Goal: Information Seeking & Learning: Find contact information

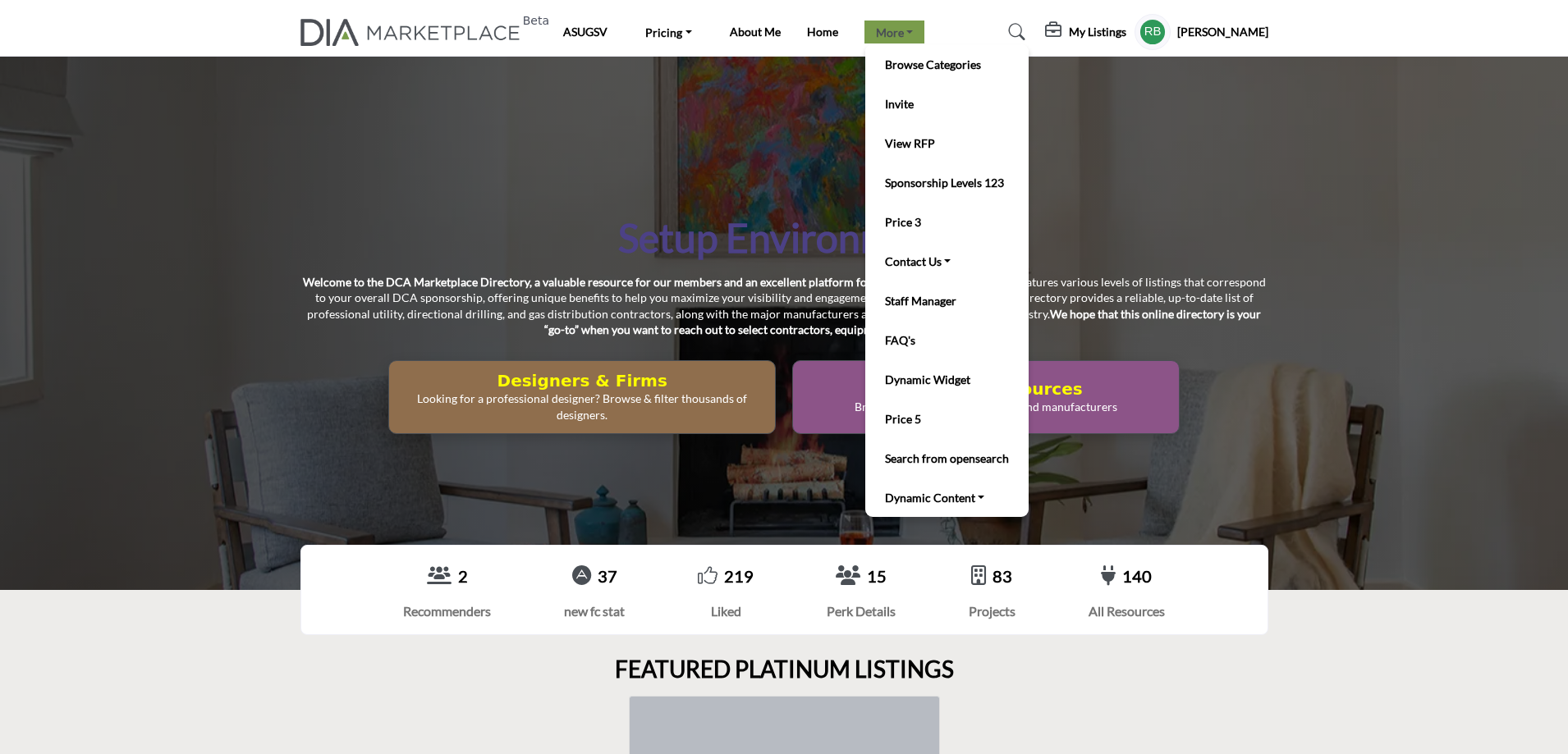
click at [887, 41] on link "More" at bounding box center [895, 32] width 61 height 23
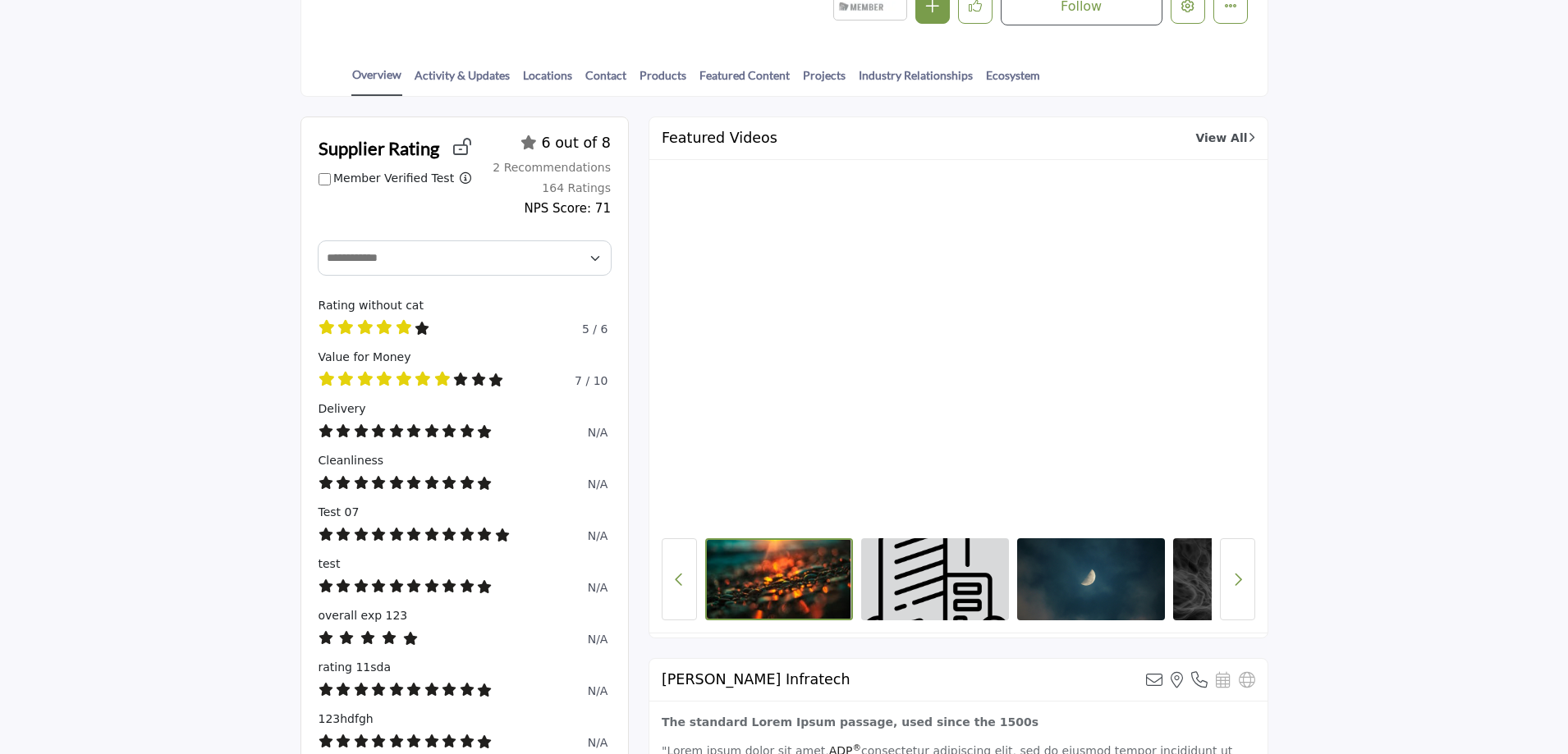
scroll to position [492, 0]
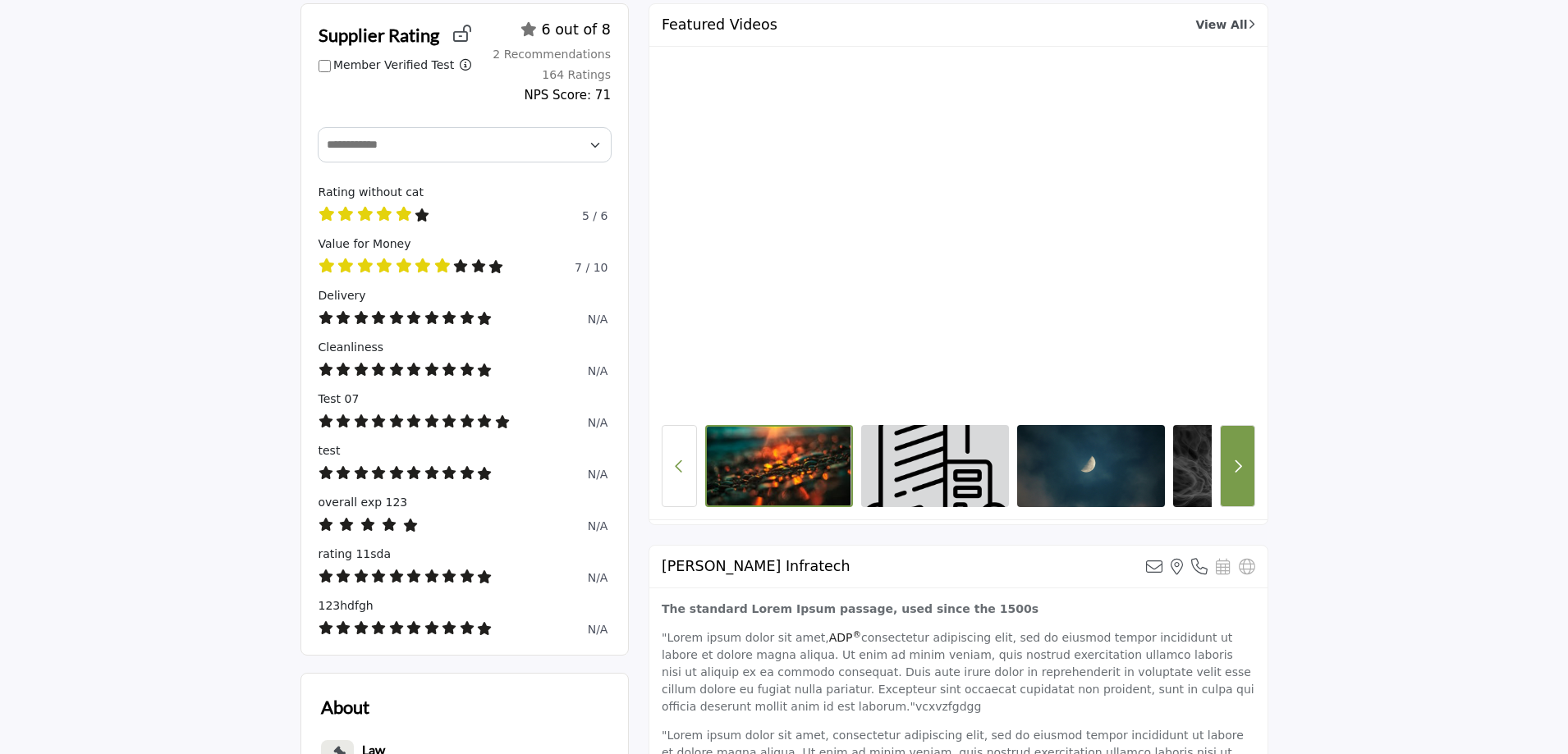
click at [1242, 484] on button "Next button" at bounding box center [1237, 466] width 35 height 82
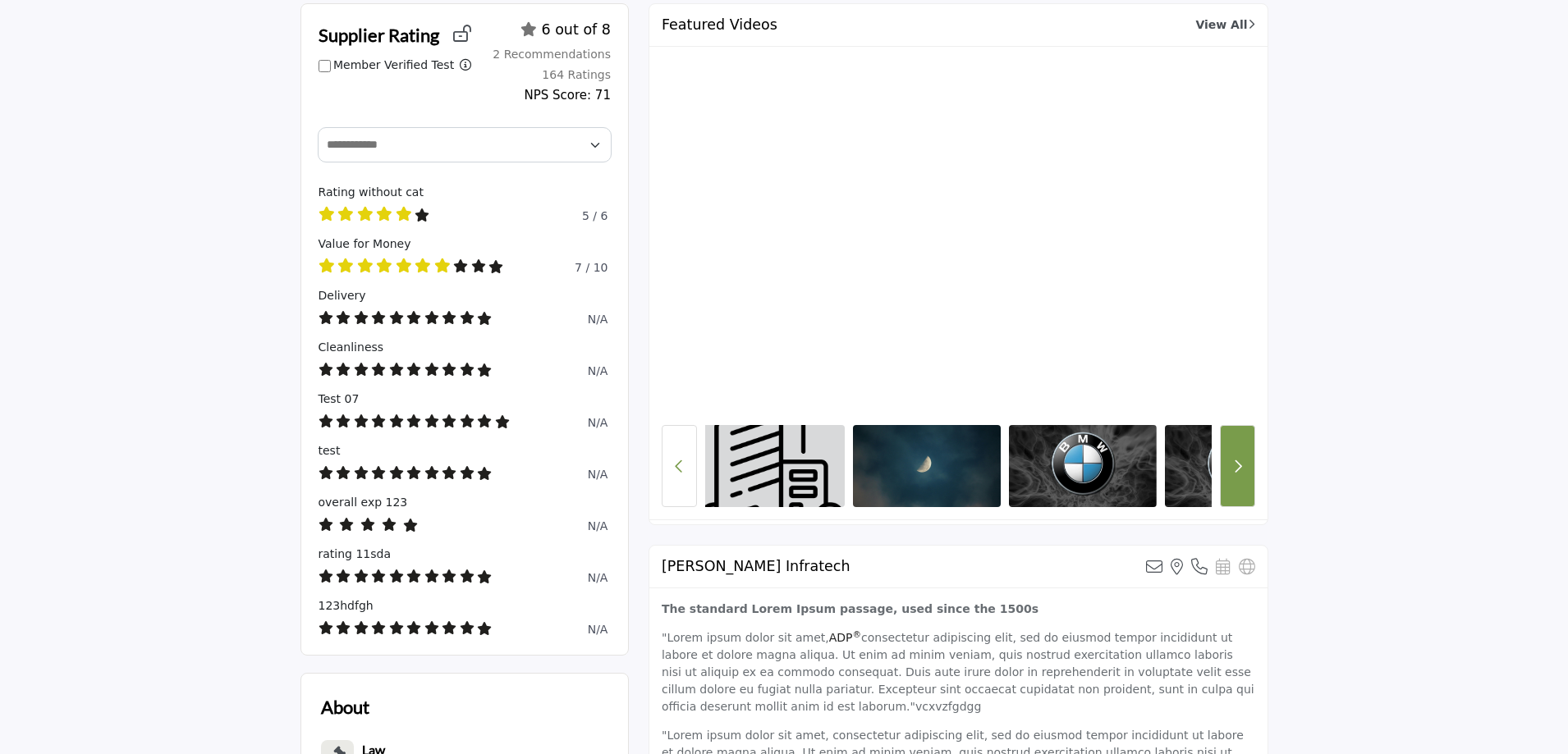
click at [1241, 484] on button "Next button" at bounding box center [1237, 466] width 35 height 82
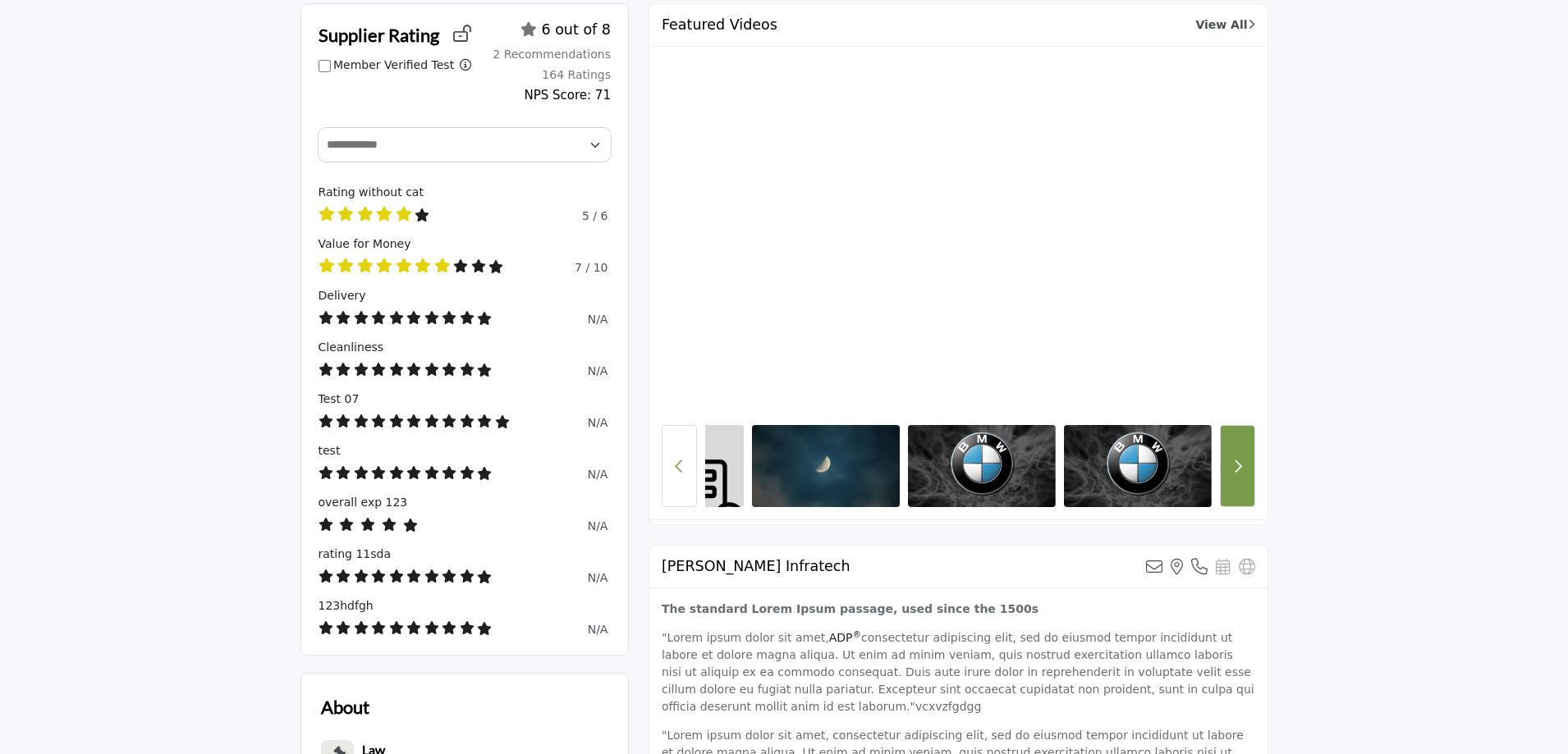
click at [1241, 484] on button "Next button" at bounding box center [1237, 466] width 35 height 82
click at [695, 482] on button "Previous Button" at bounding box center [679, 466] width 35 height 82
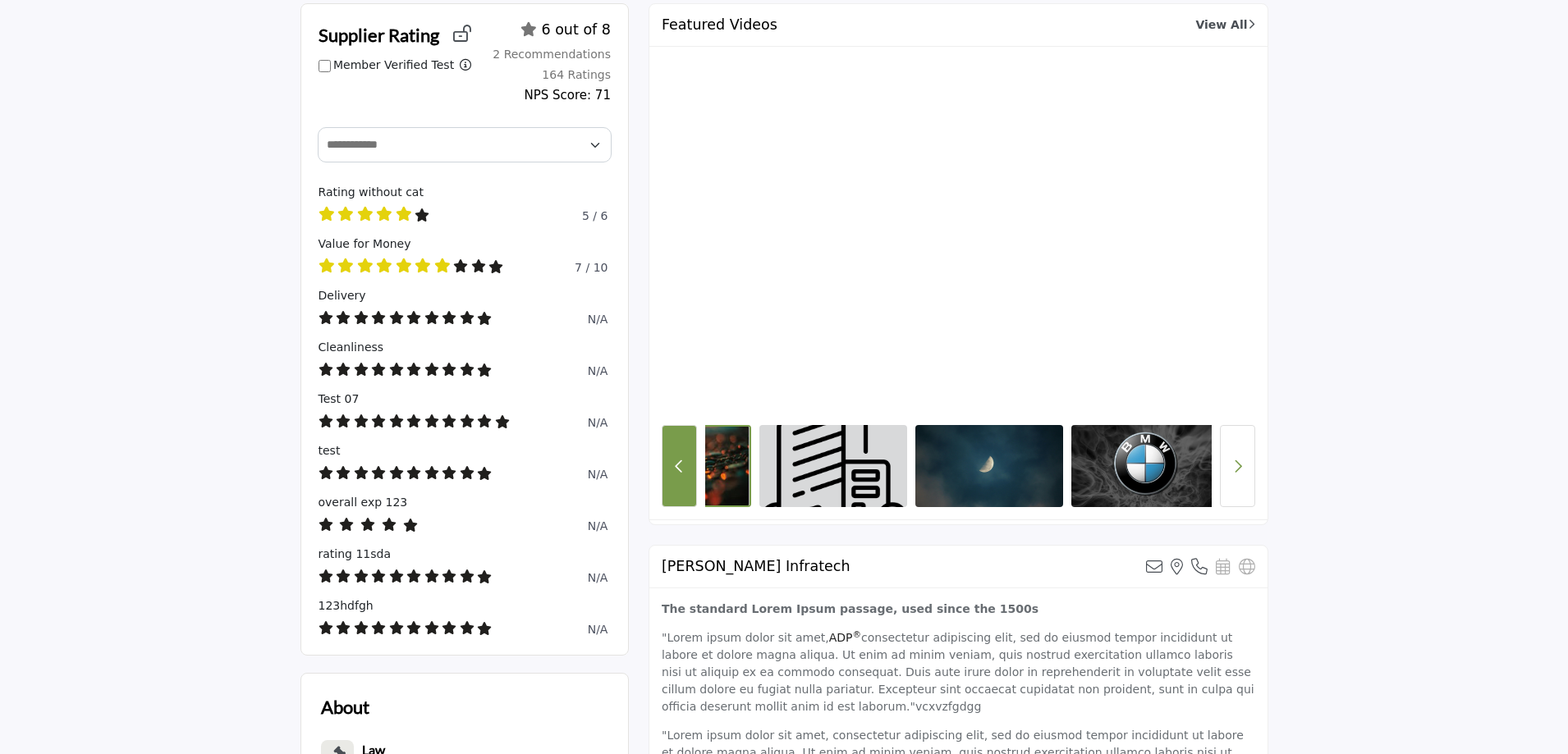
click at [685, 478] on button "Previous Button" at bounding box center [679, 466] width 35 height 82
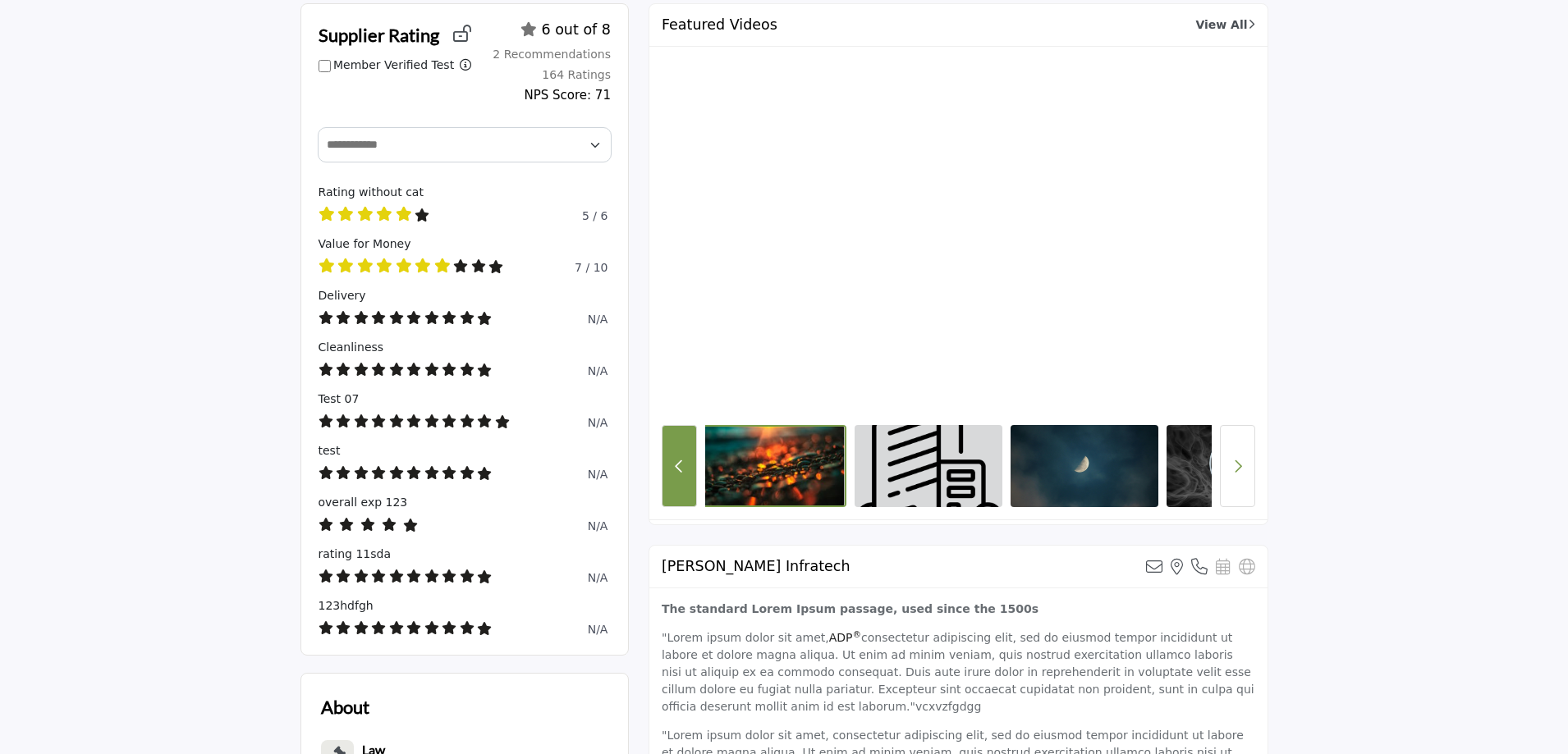
scroll to position [0, 0]
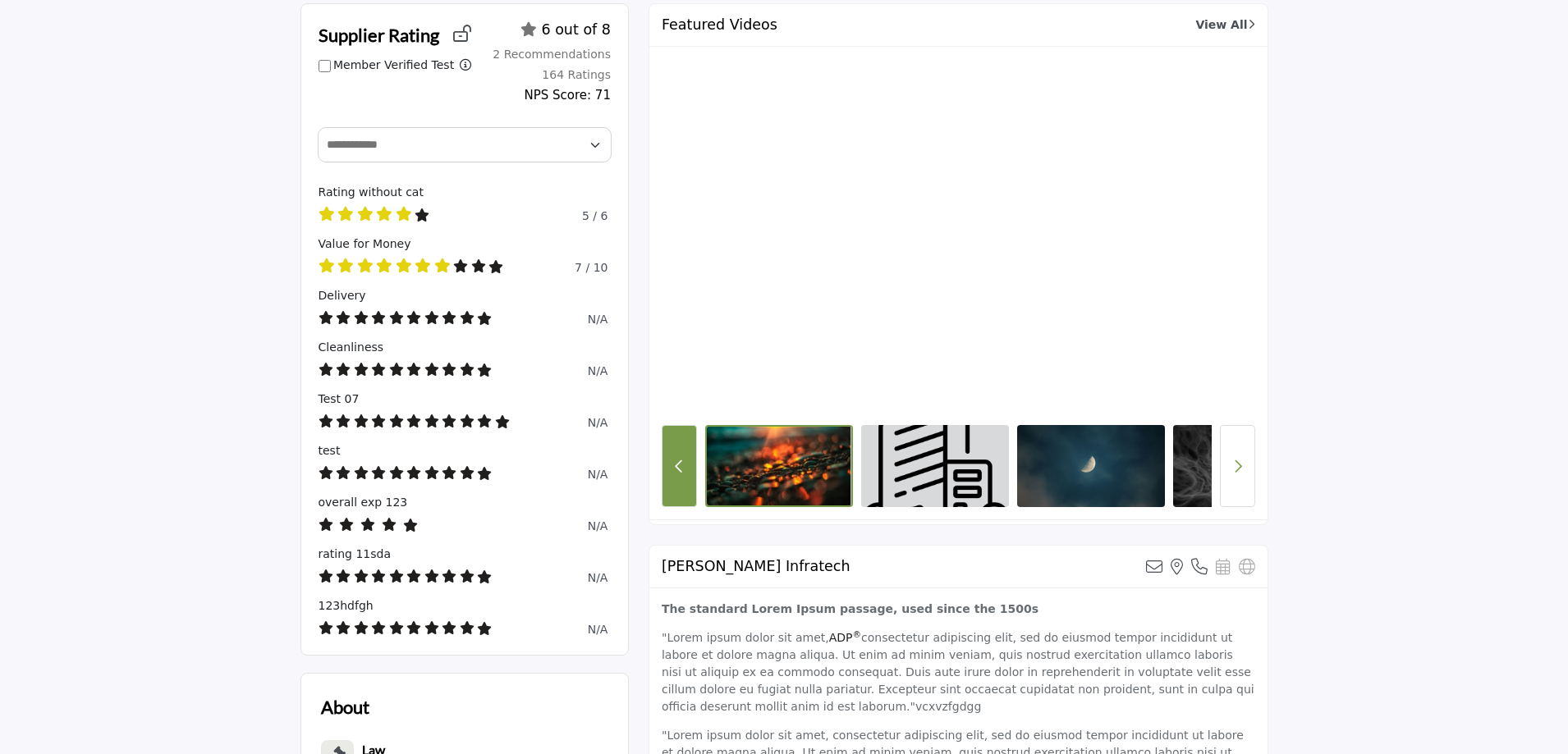
click at [685, 478] on button "Previous Button" at bounding box center [679, 466] width 35 height 82
click at [1243, 438] on button "Next button" at bounding box center [1237, 466] width 35 height 82
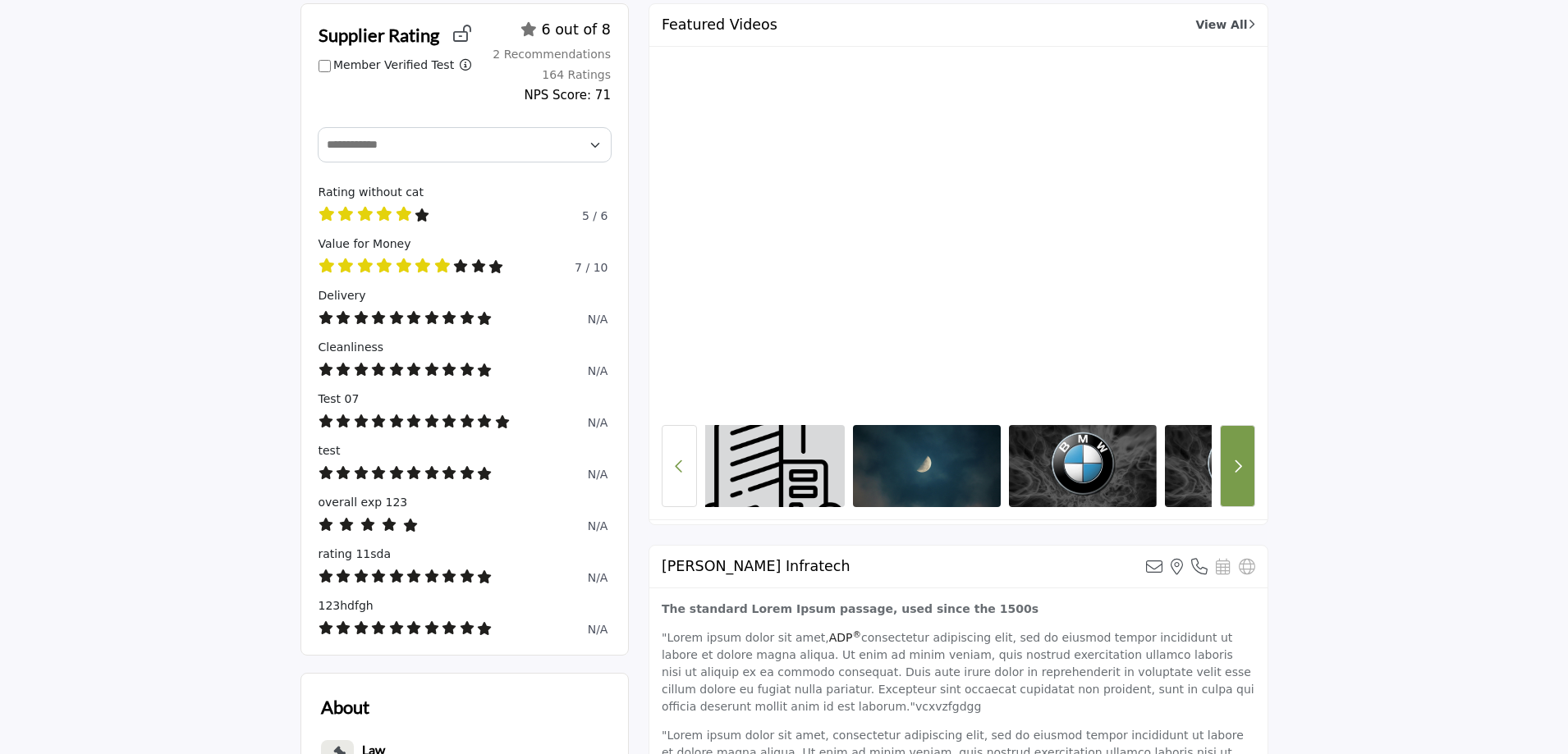
click at [1243, 438] on button "Next button" at bounding box center [1237, 466] width 35 height 82
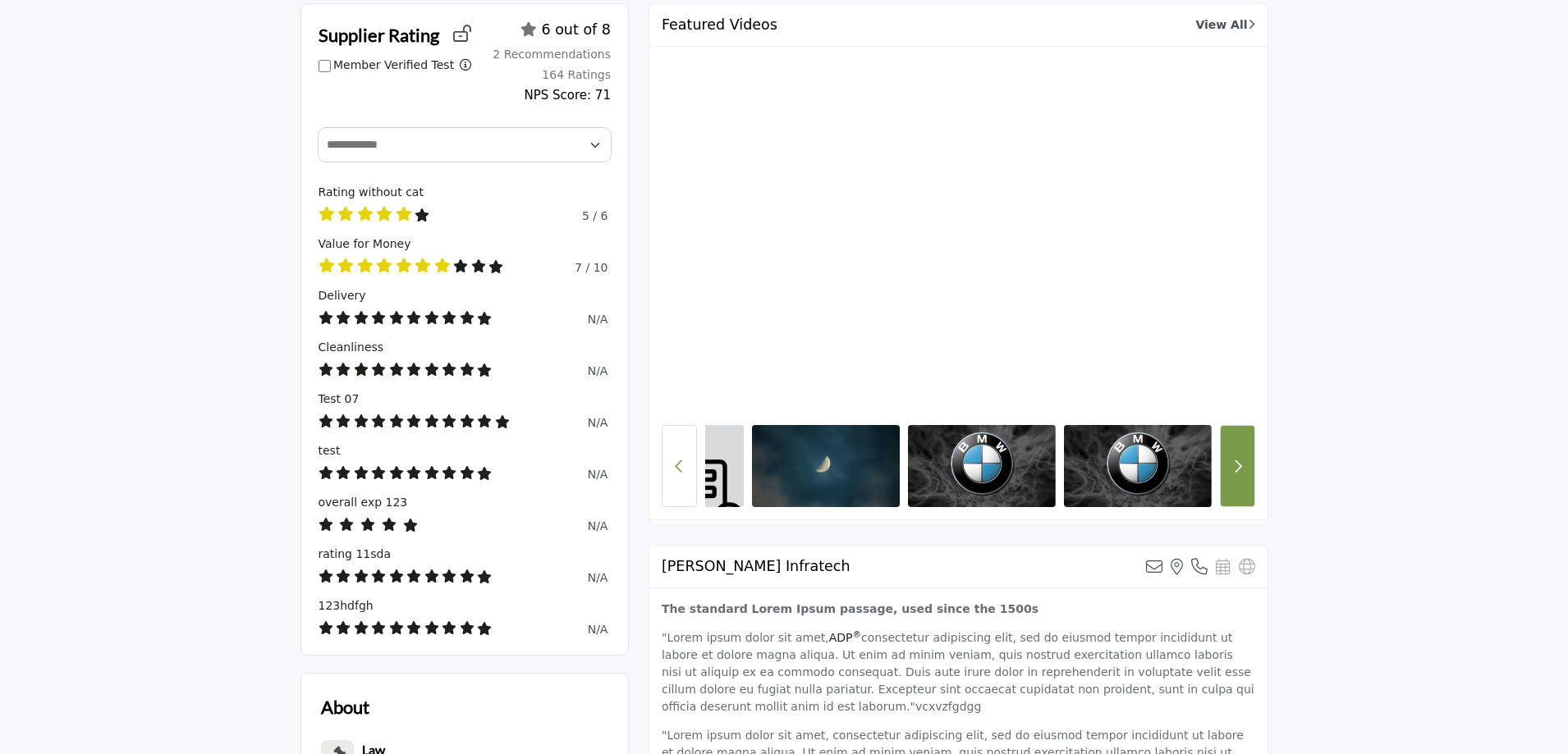
click at [1243, 438] on button "Next button" at bounding box center [1237, 466] width 35 height 82
click at [1238, 465] on icon "Next button" at bounding box center [1237, 466] width 9 height 15
click at [685, 471] on button "Previous Button" at bounding box center [679, 466] width 35 height 82
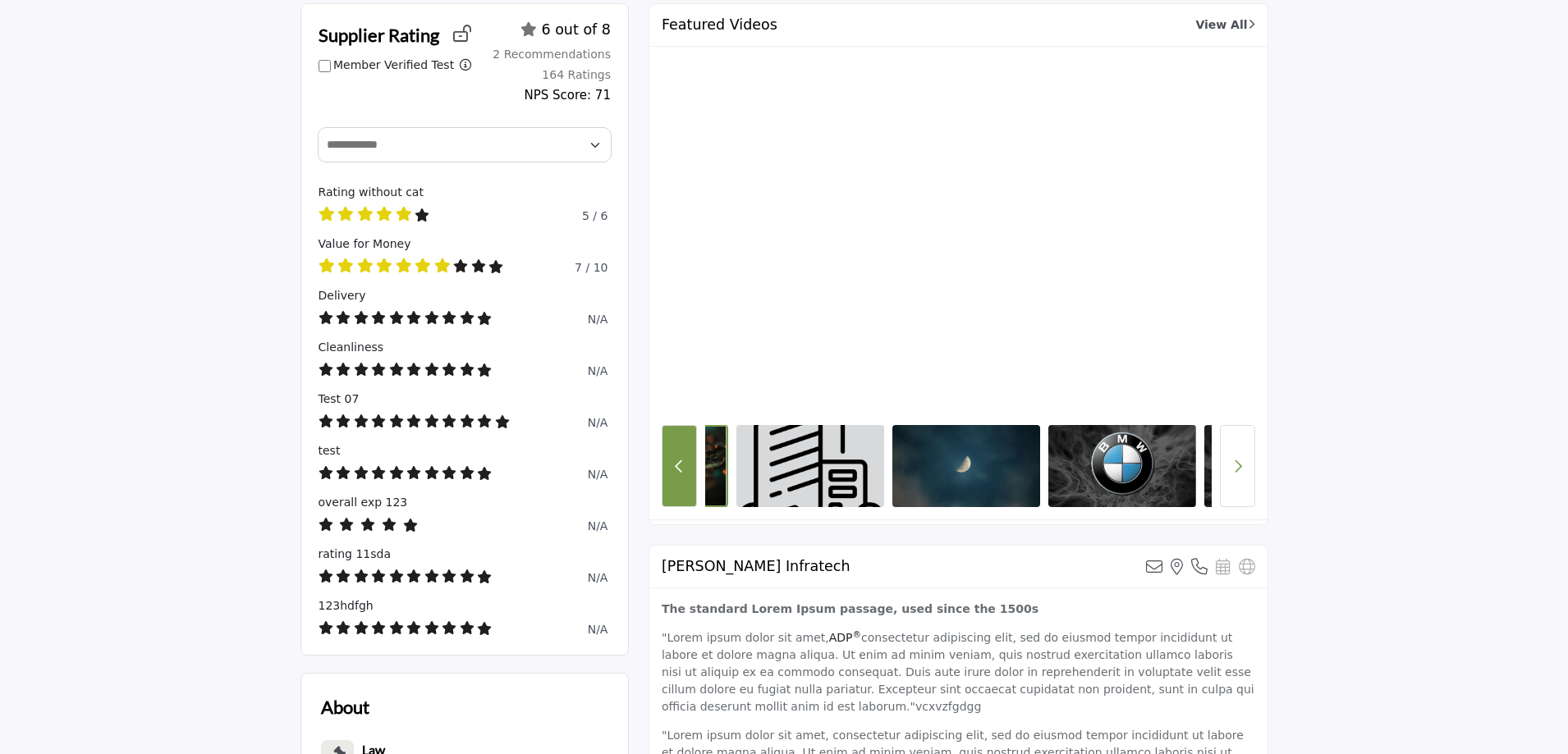
scroll to position [0, 102]
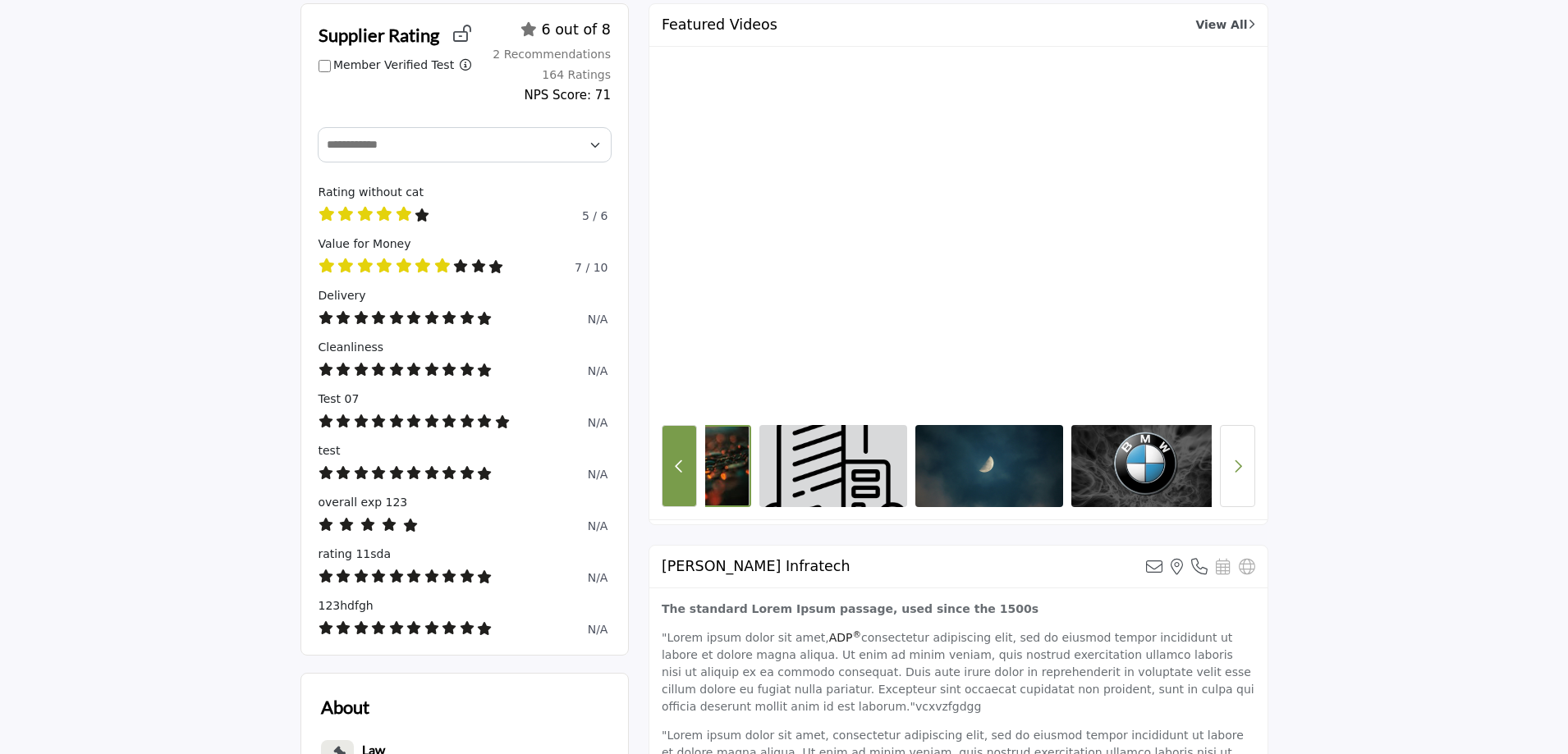
click at [685, 471] on button "Previous Button" at bounding box center [679, 466] width 35 height 82
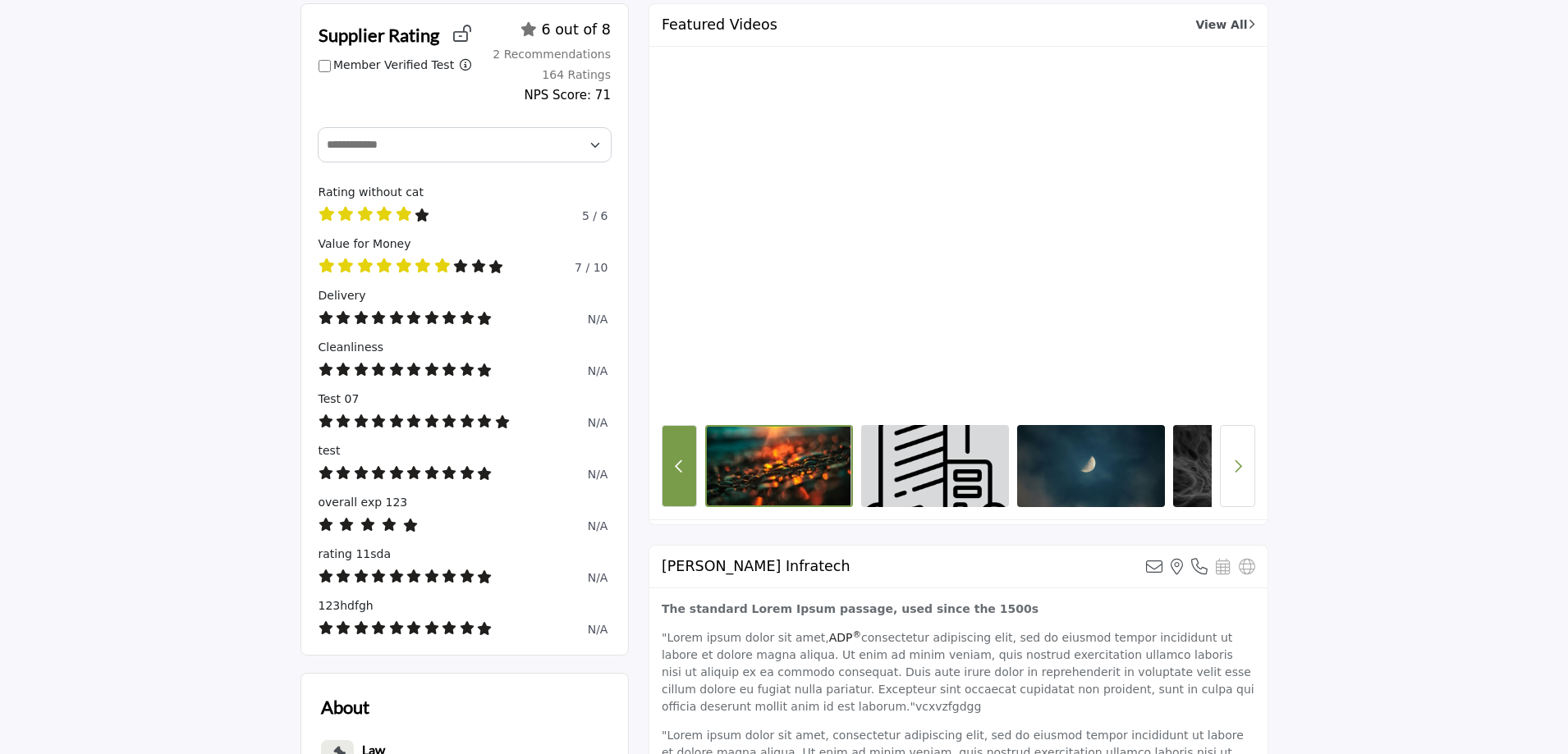
click at [685, 471] on button "Previous Button" at bounding box center [679, 466] width 35 height 82
click at [1230, 462] on button "Next button" at bounding box center [1237, 466] width 35 height 82
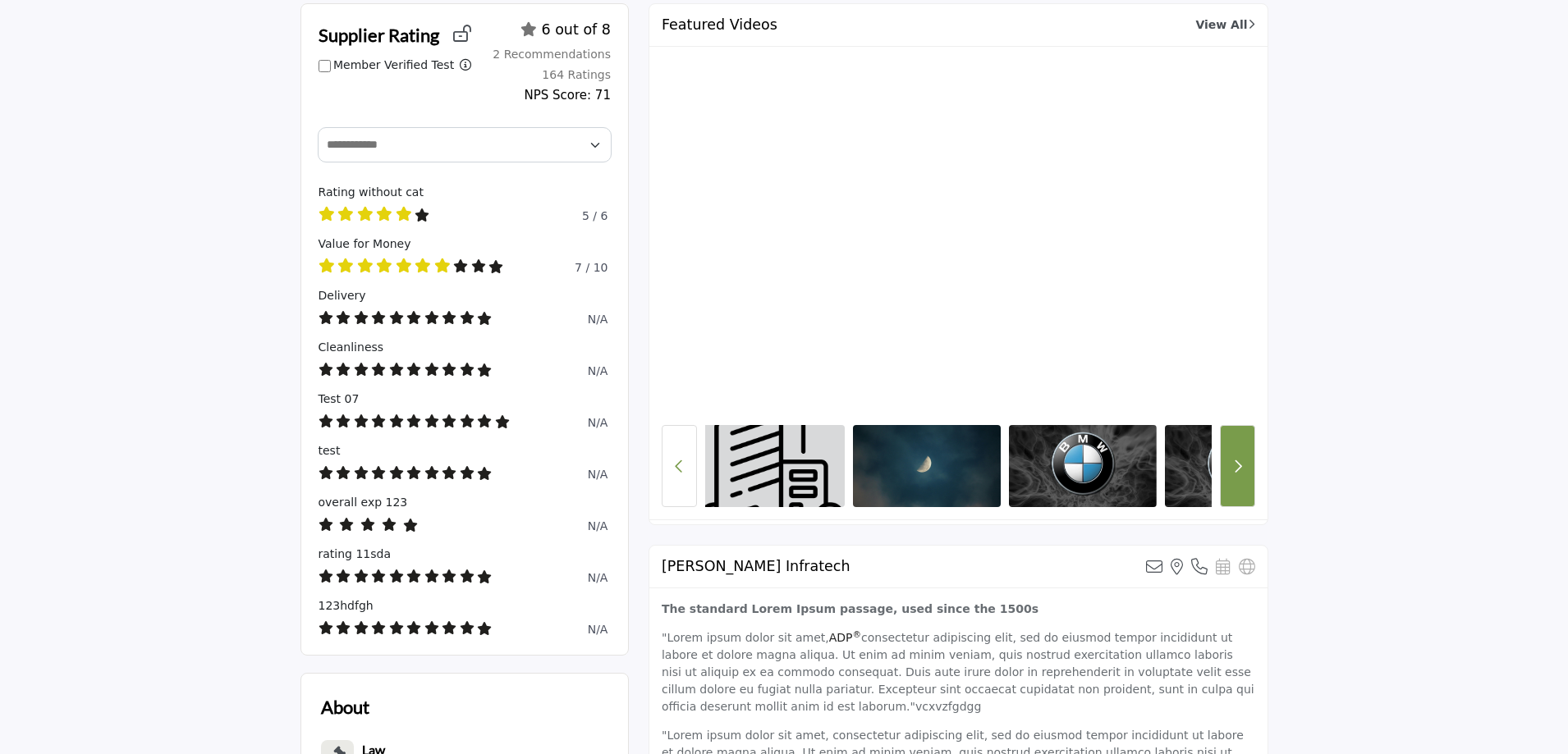
click at [1230, 462] on button "Next button" at bounding box center [1237, 466] width 35 height 82
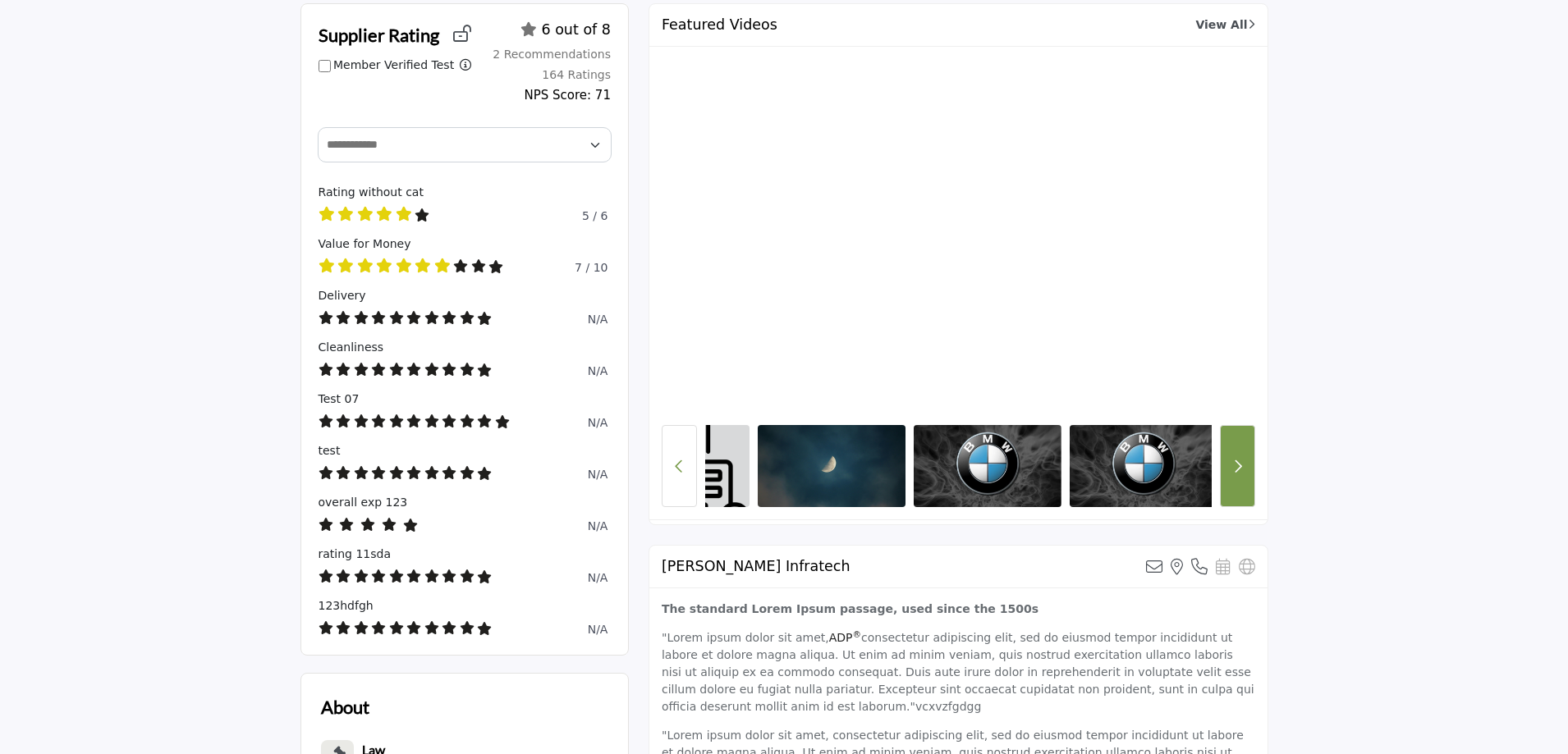
scroll to position [0, 266]
click at [1230, 462] on button "Next button" at bounding box center [1237, 466] width 35 height 82
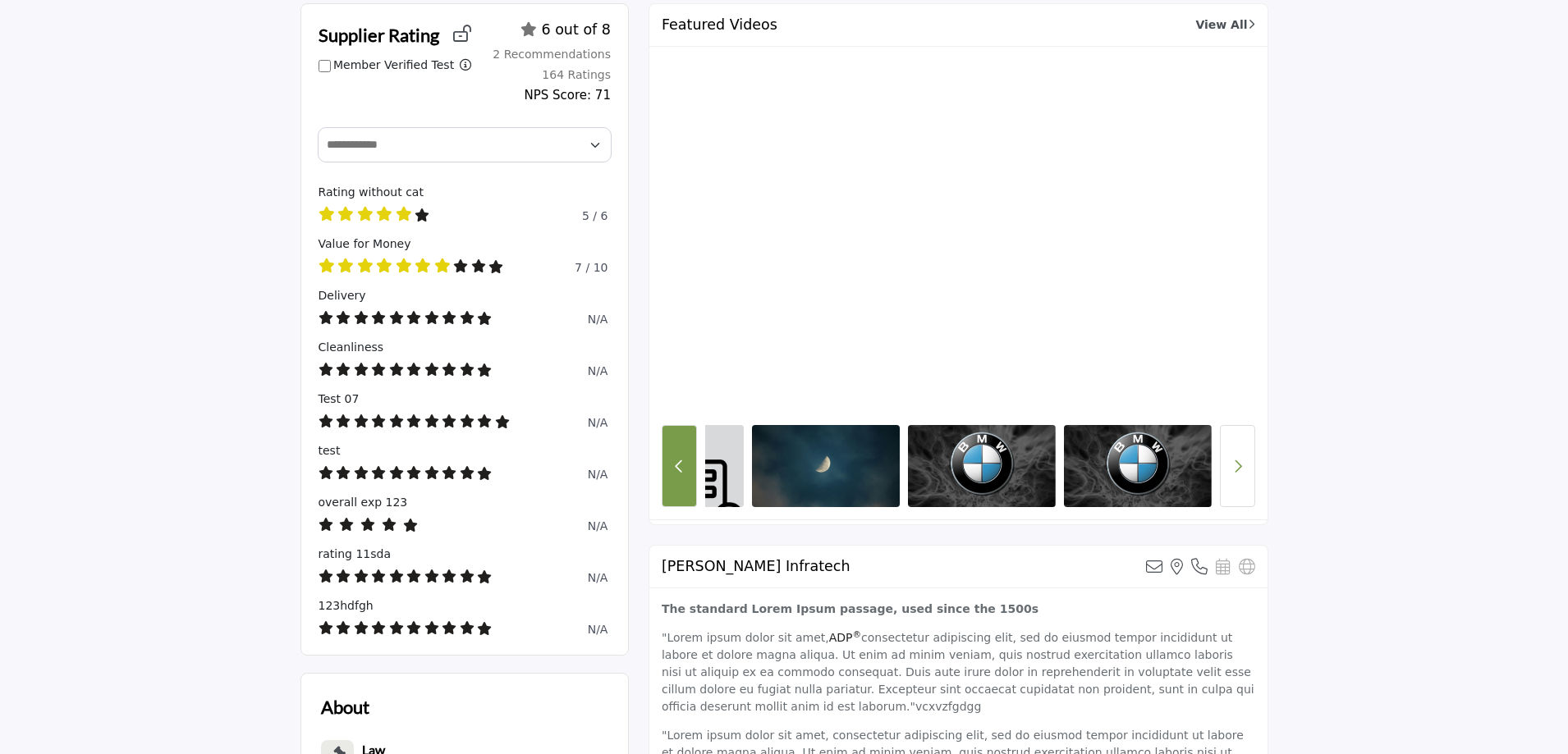
click at [683, 486] on button "Previous Button" at bounding box center [679, 466] width 35 height 82
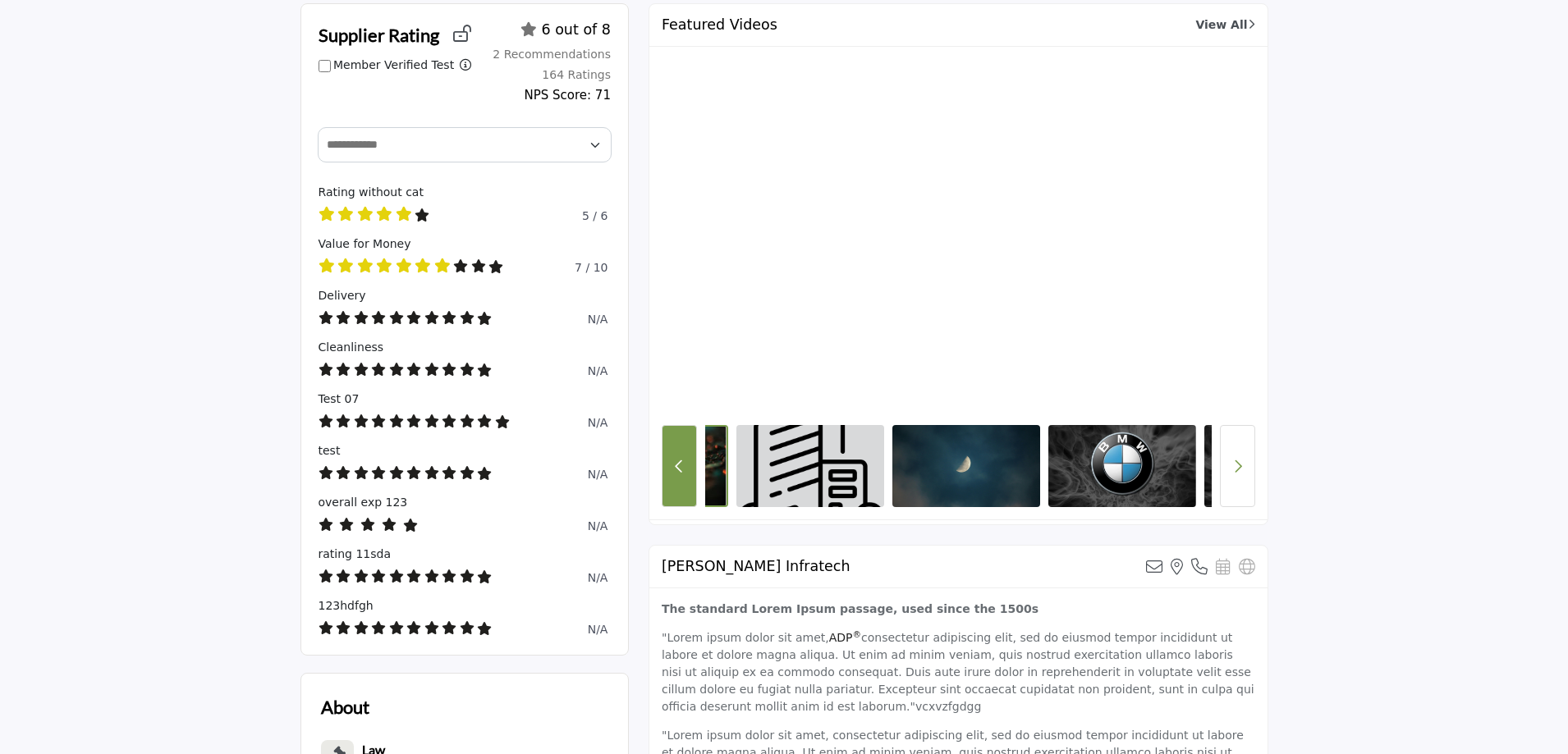
scroll to position [0, 102]
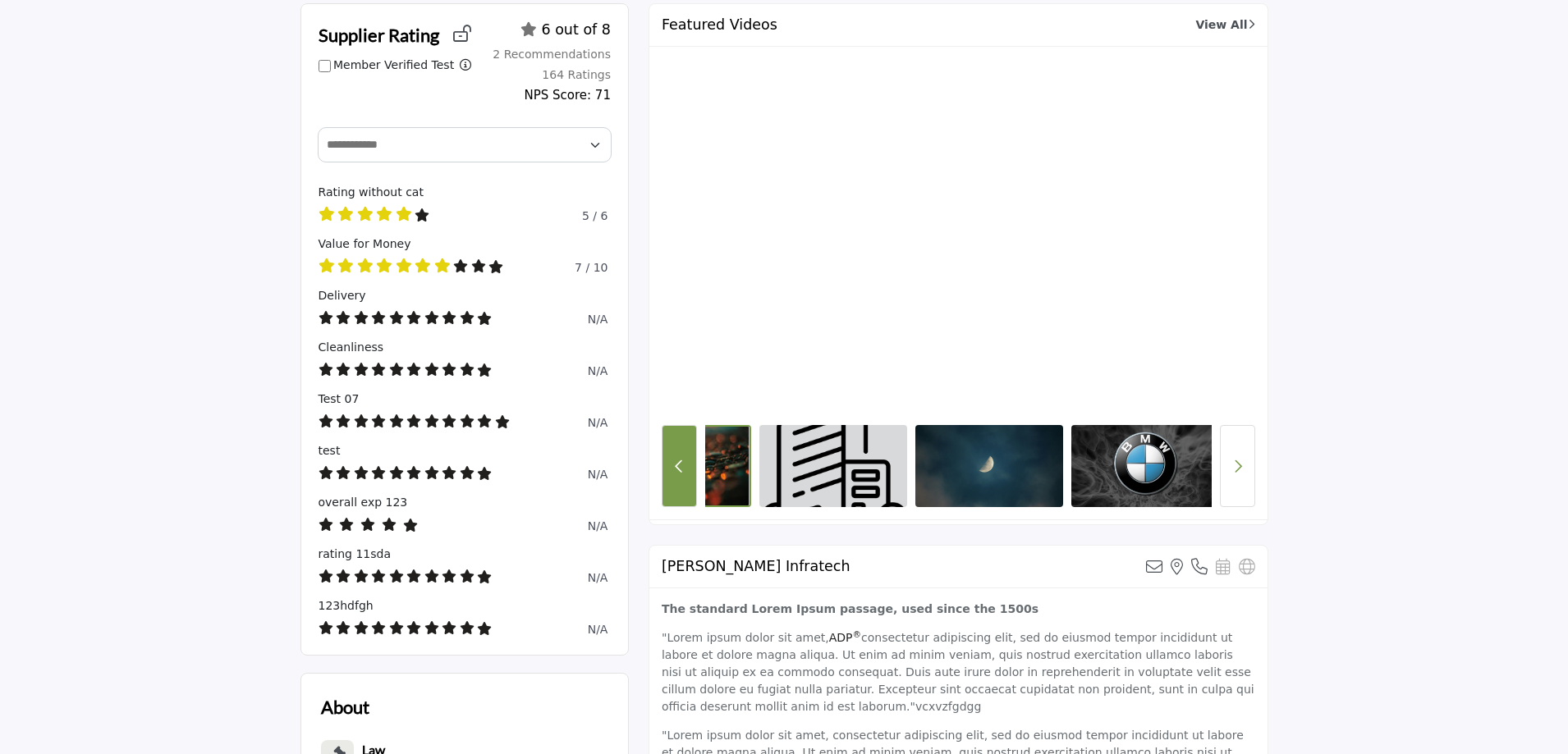
click at [683, 486] on button "Previous Button" at bounding box center [679, 466] width 35 height 82
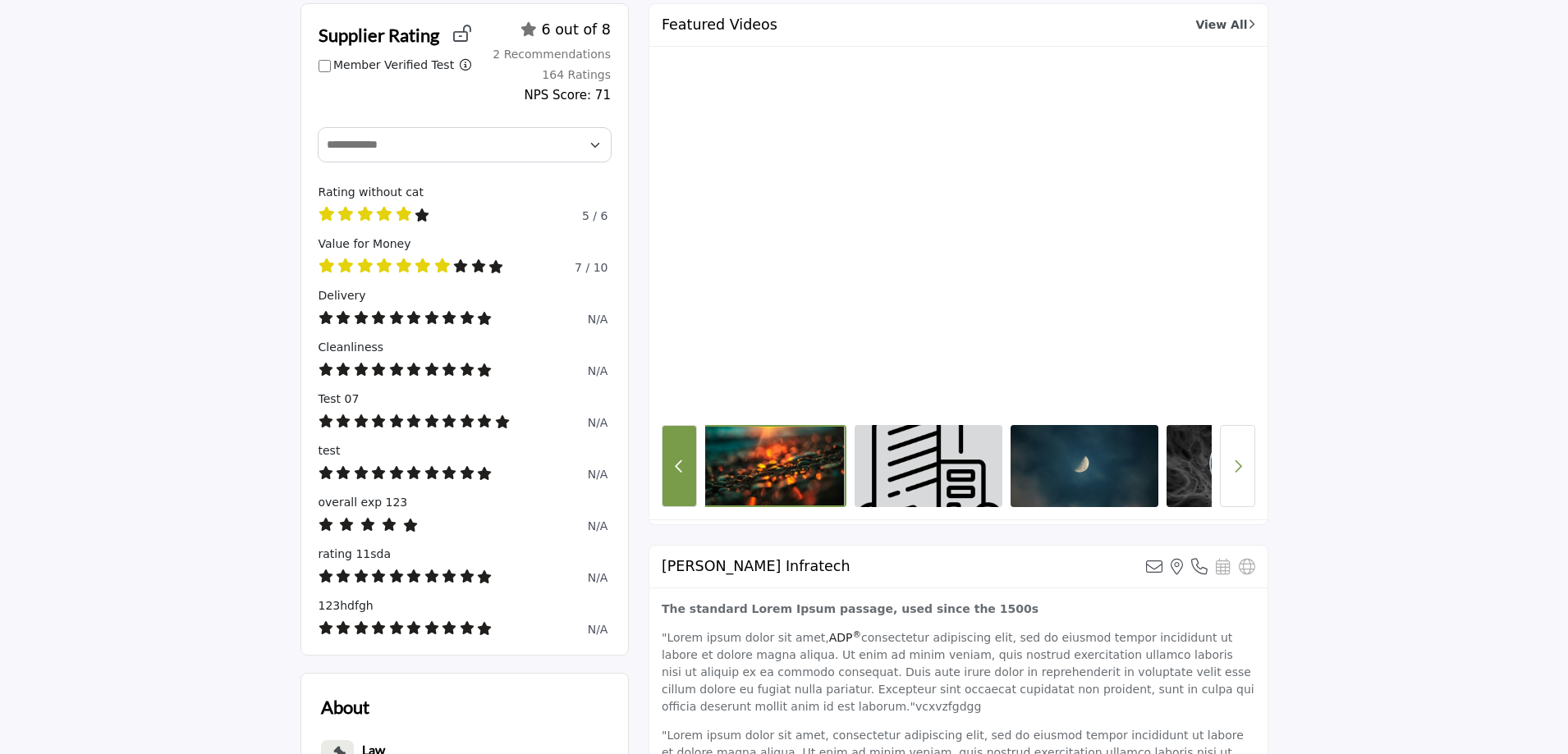
scroll to position [0, 0]
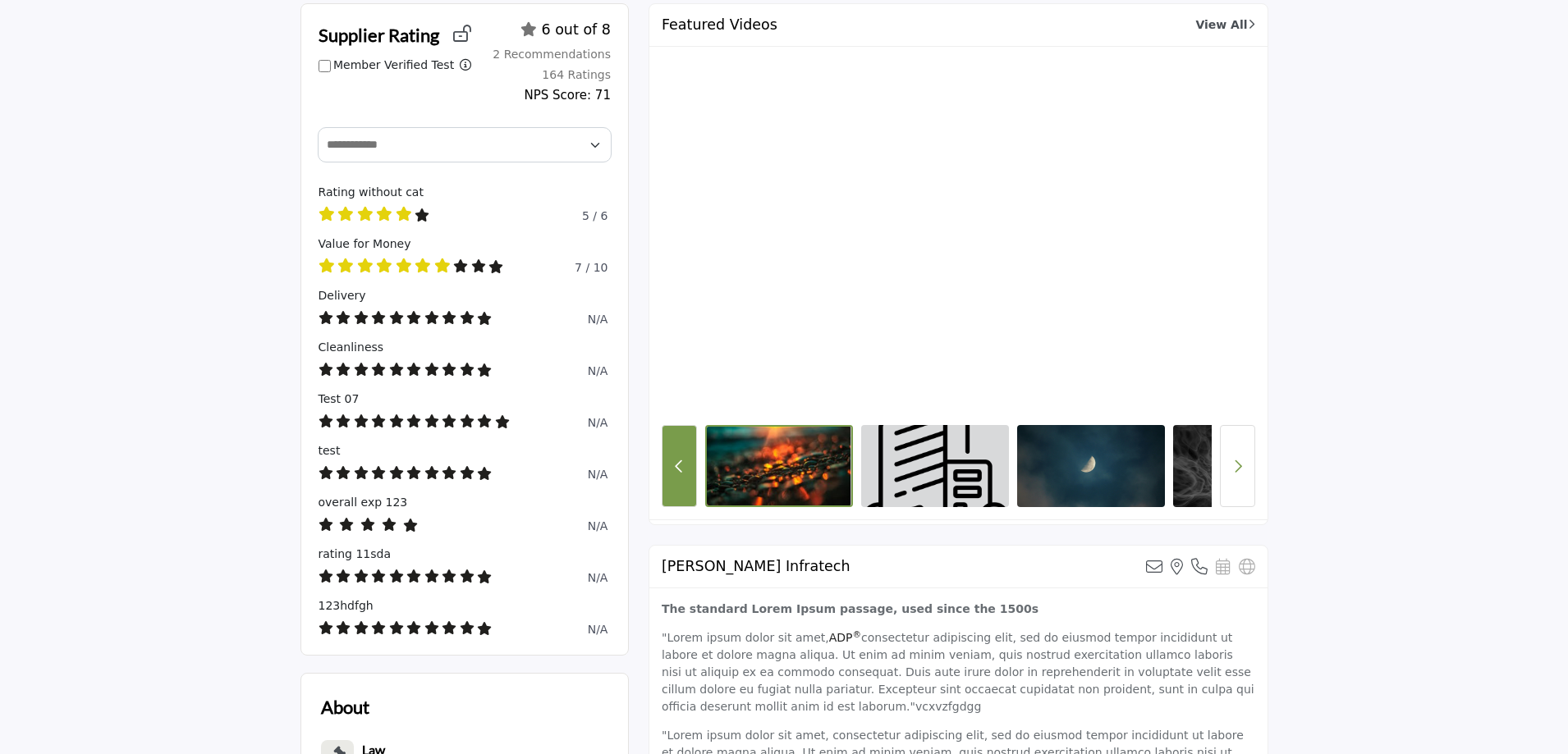
click at [683, 486] on button "Previous Button" at bounding box center [679, 466] width 35 height 82
click at [1221, 479] on button "Next button" at bounding box center [1237, 466] width 35 height 82
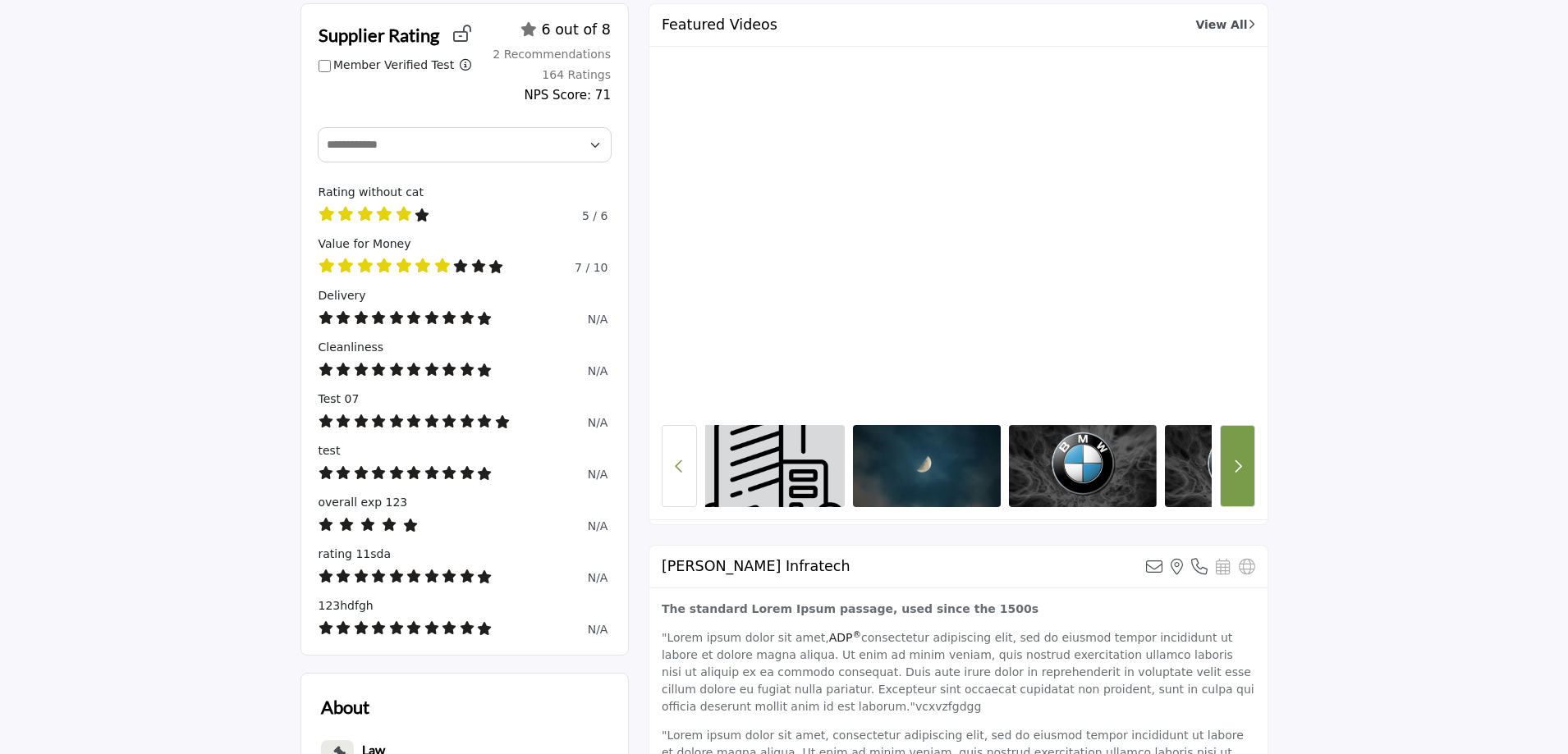
click at [1232, 477] on button "Next button" at bounding box center [1237, 466] width 35 height 82
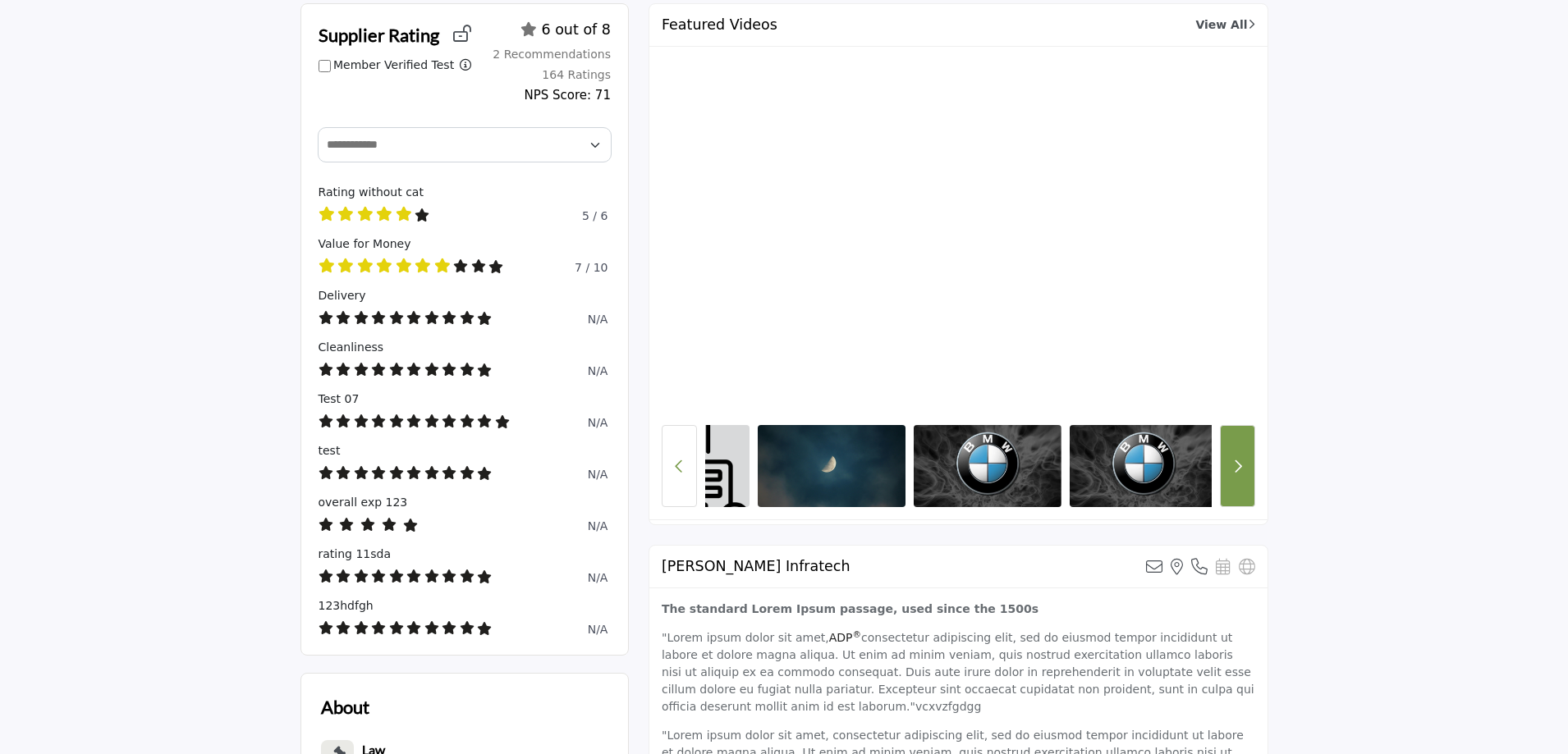
scroll to position [0, 266]
click at [1232, 477] on button "Next button" at bounding box center [1237, 466] width 35 height 82
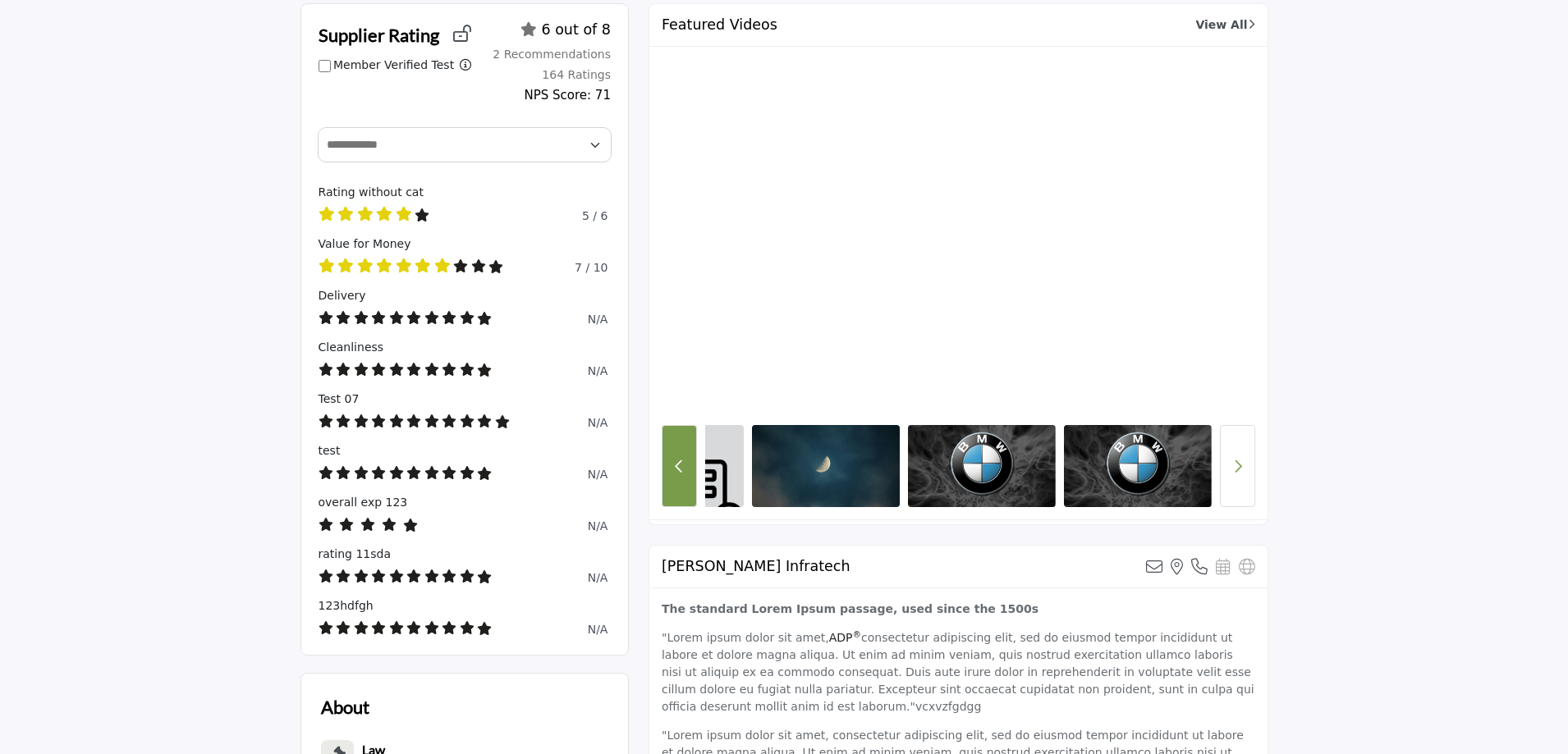
click at [678, 467] on icon "Previous Button" at bounding box center [679, 466] width 9 height 15
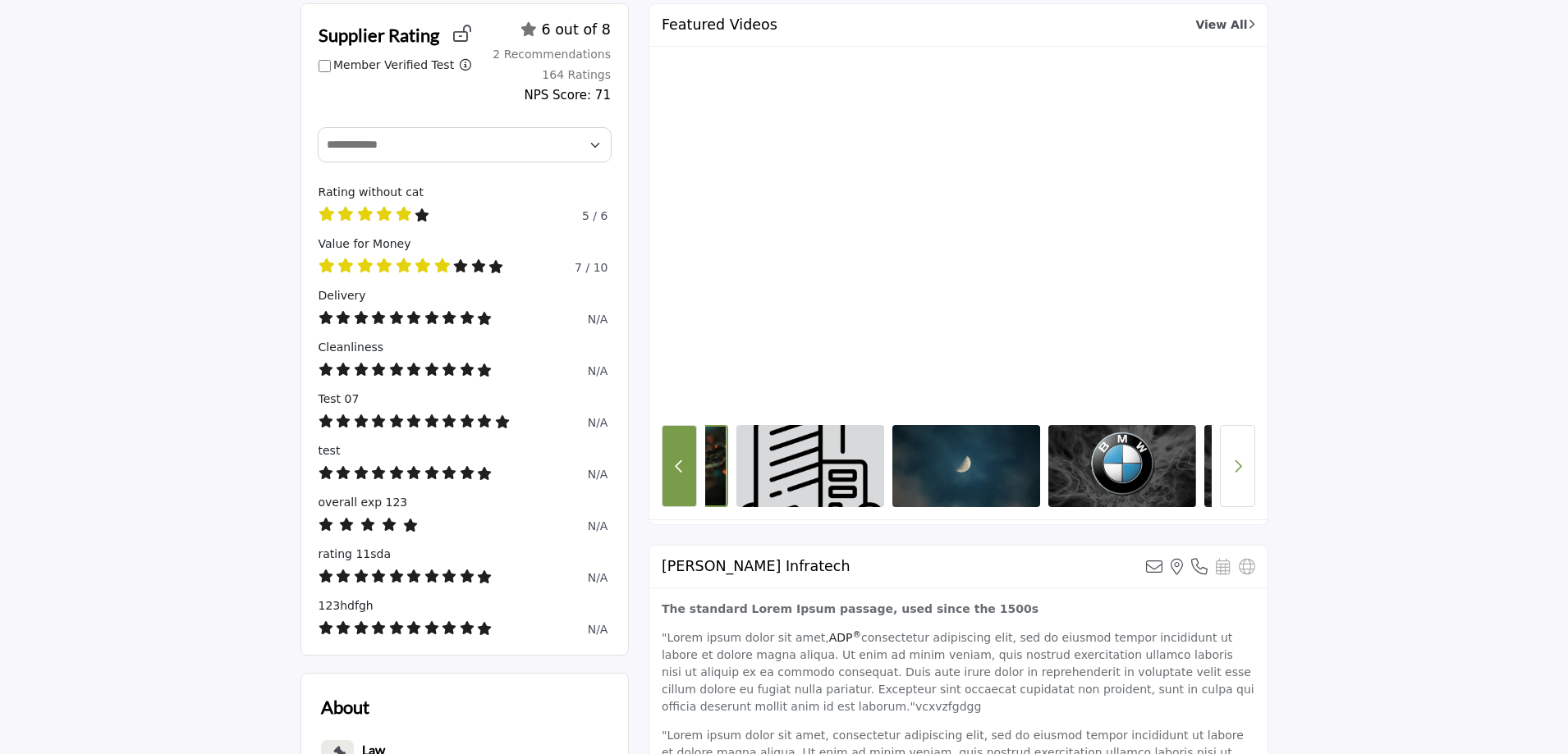
scroll to position [0, 102]
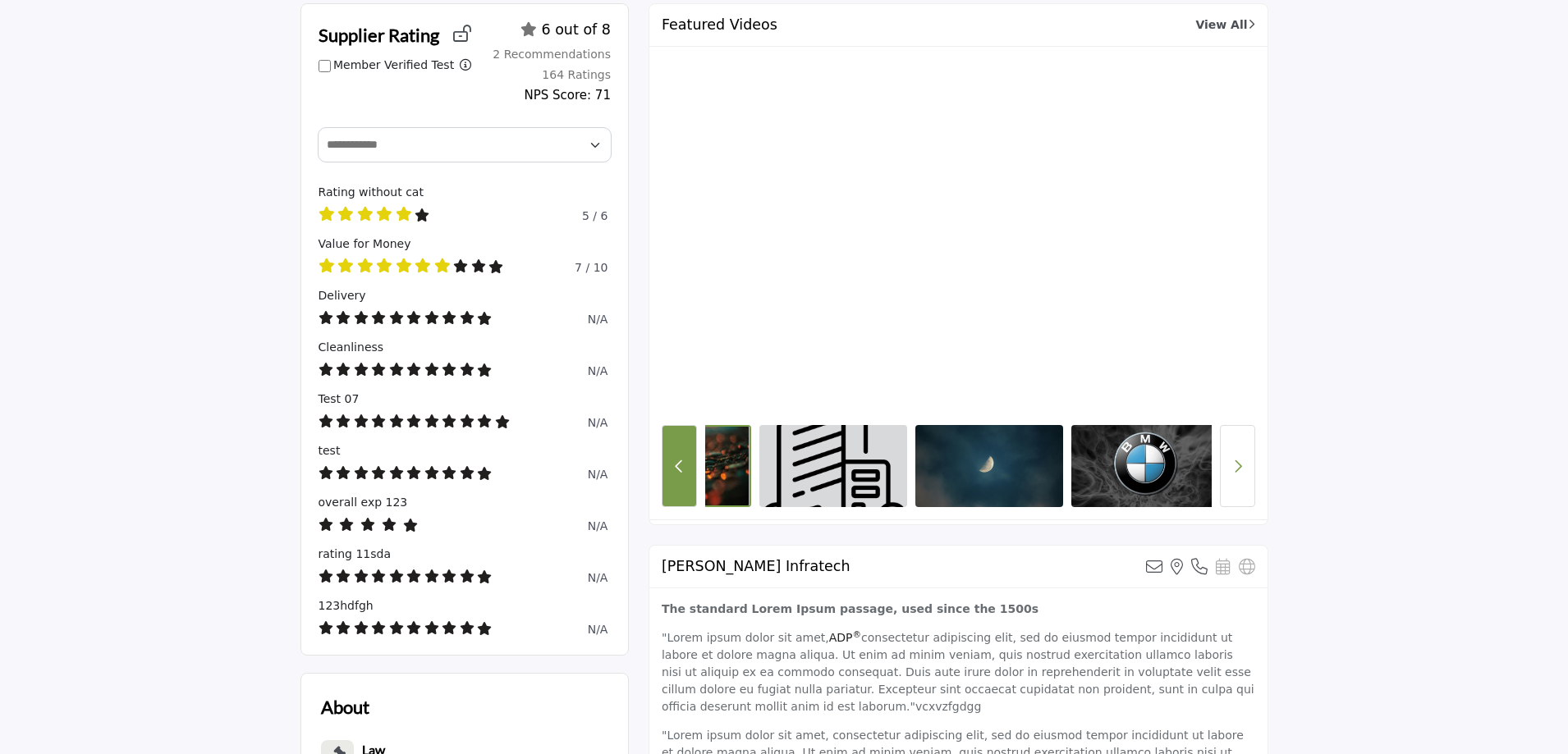
click at [678, 467] on icon "Previous Button" at bounding box center [679, 466] width 9 height 15
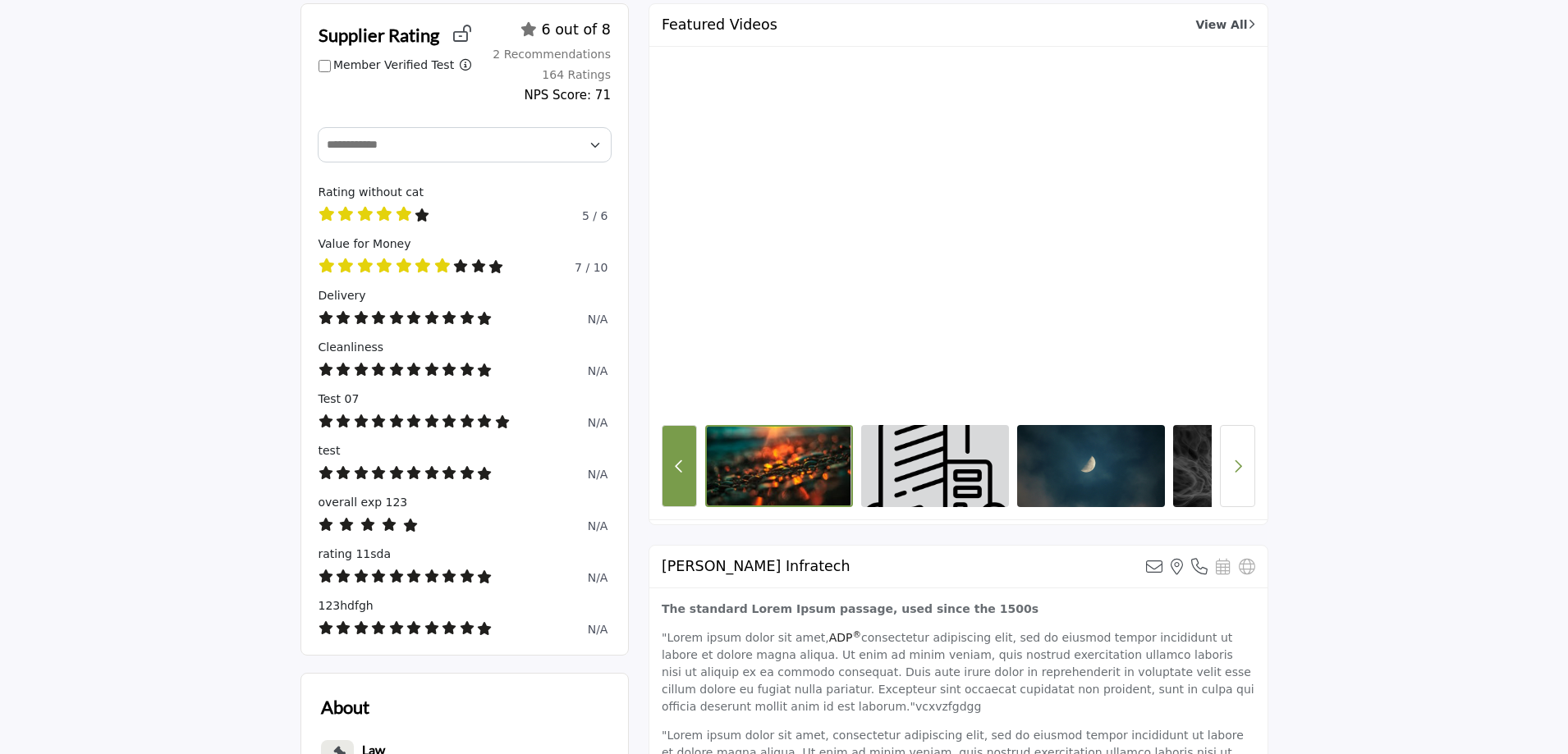
click at [678, 467] on icon "Previous Button" at bounding box center [679, 466] width 9 height 15
click at [679, 467] on icon "Previous Button" at bounding box center [679, 466] width 9 height 15
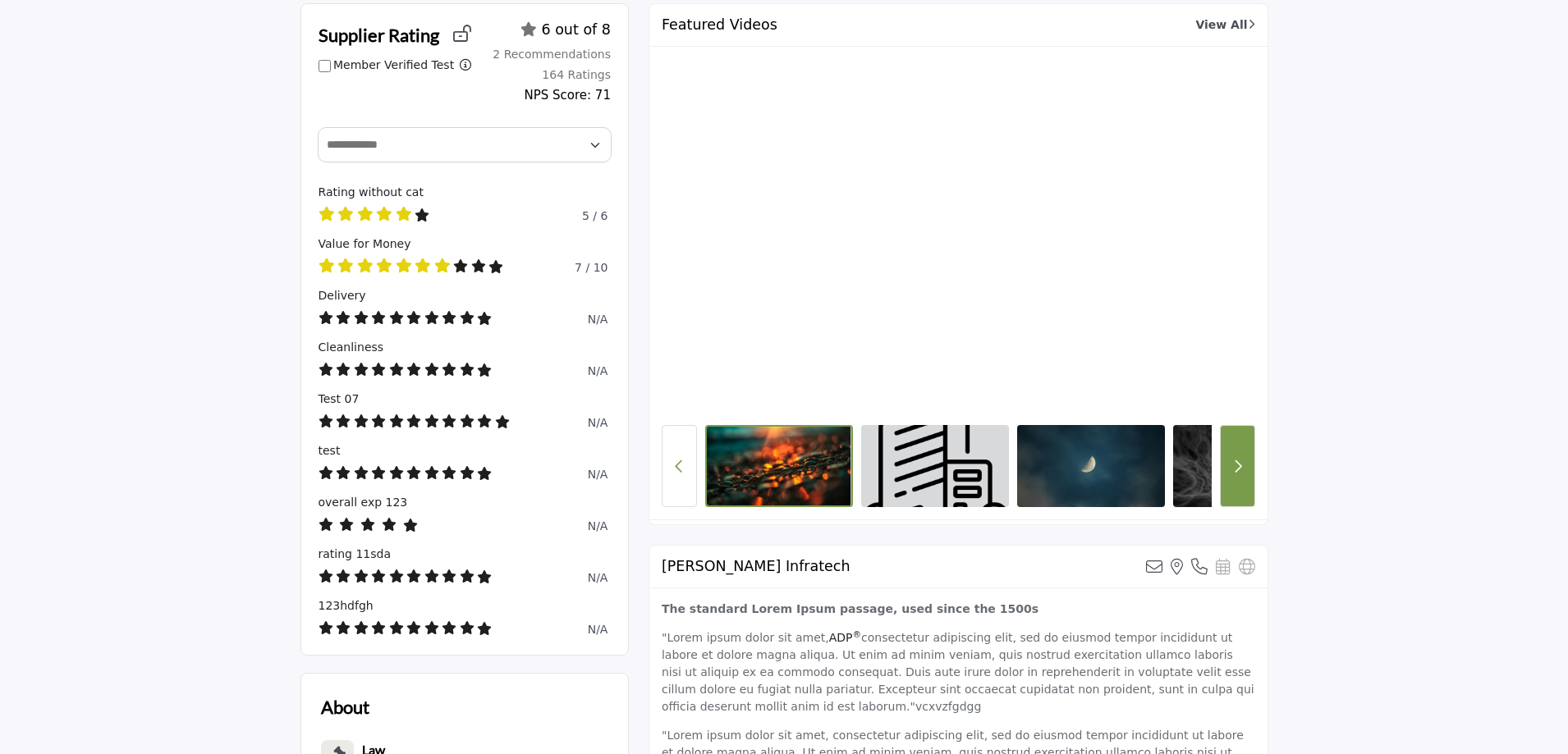
click at [1234, 464] on icon "Next button" at bounding box center [1237, 466] width 9 height 15
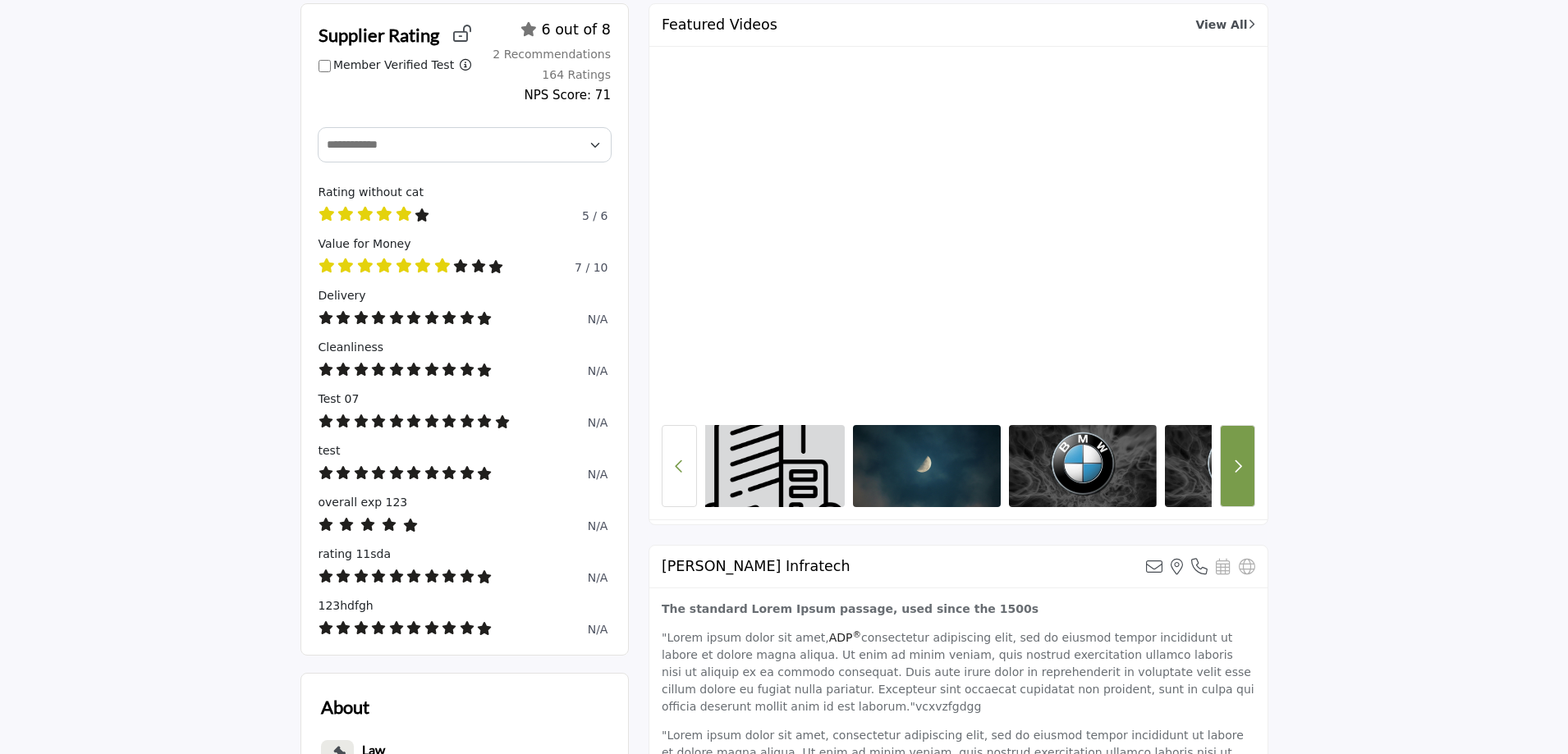
click at [1234, 464] on icon "Next button" at bounding box center [1237, 466] width 9 height 15
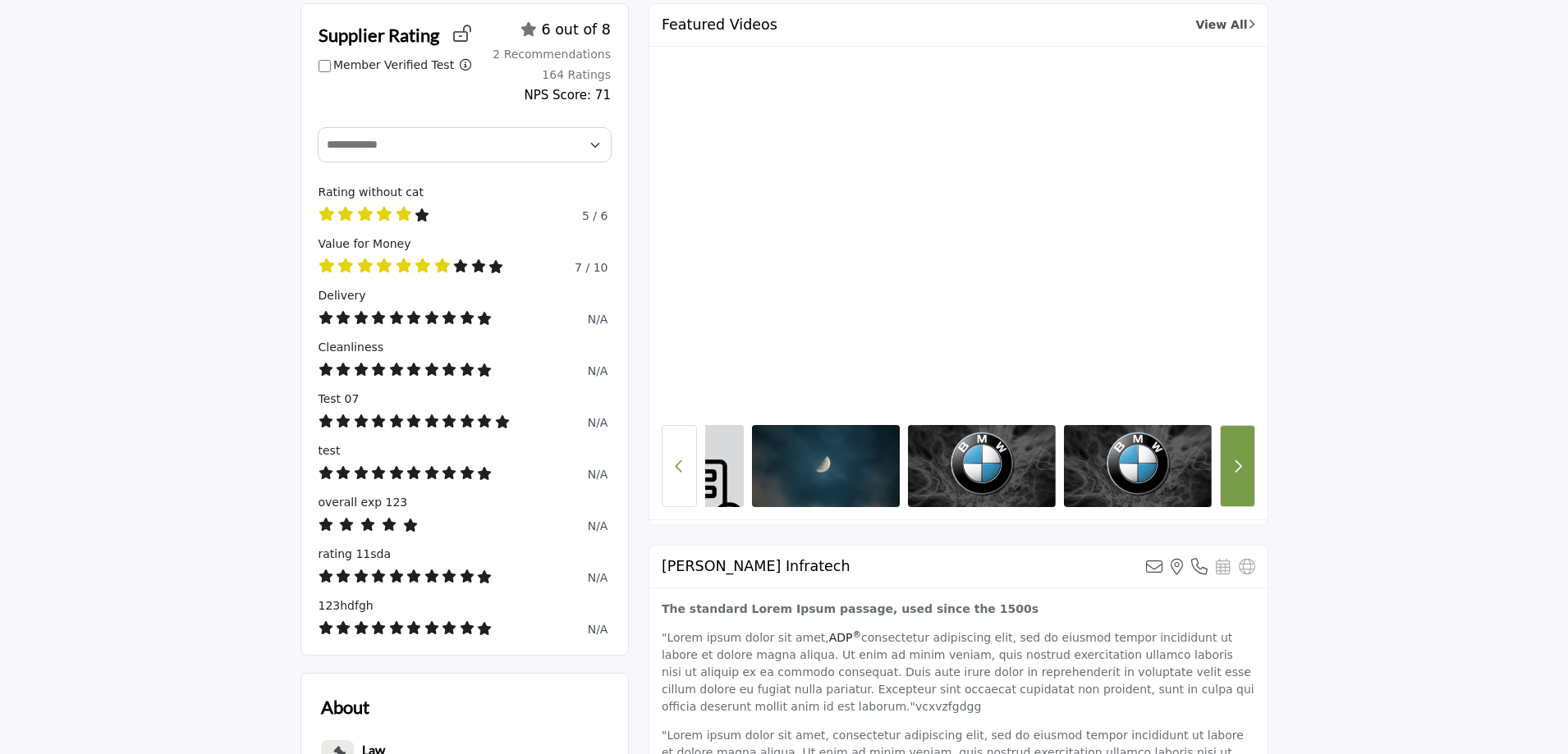
click at [1234, 464] on icon "Next button" at bounding box center [1237, 466] width 9 height 15
click at [669, 477] on button "Previous Button" at bounding box center [679, 466] width 35 height 82
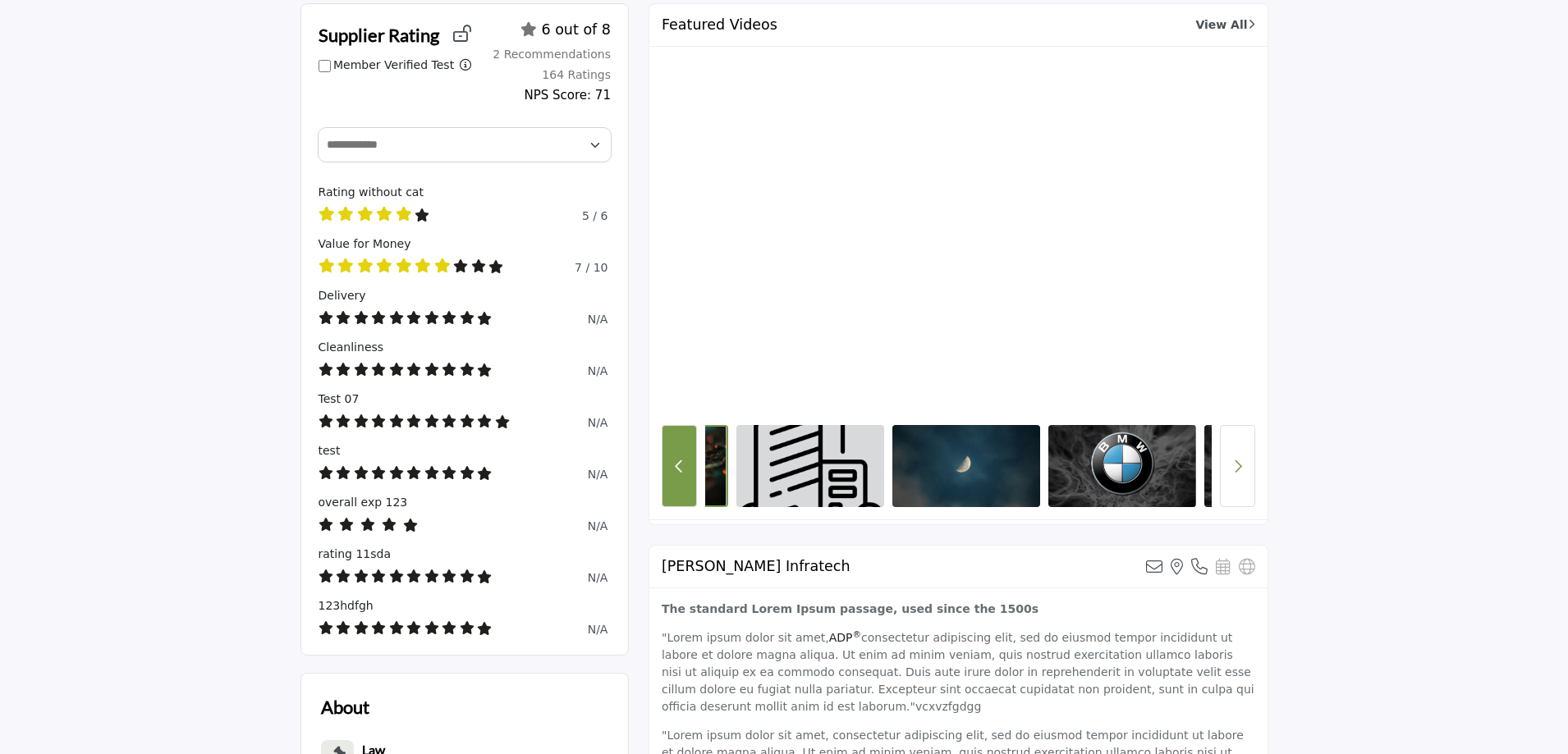
scroll to position [0, 102]
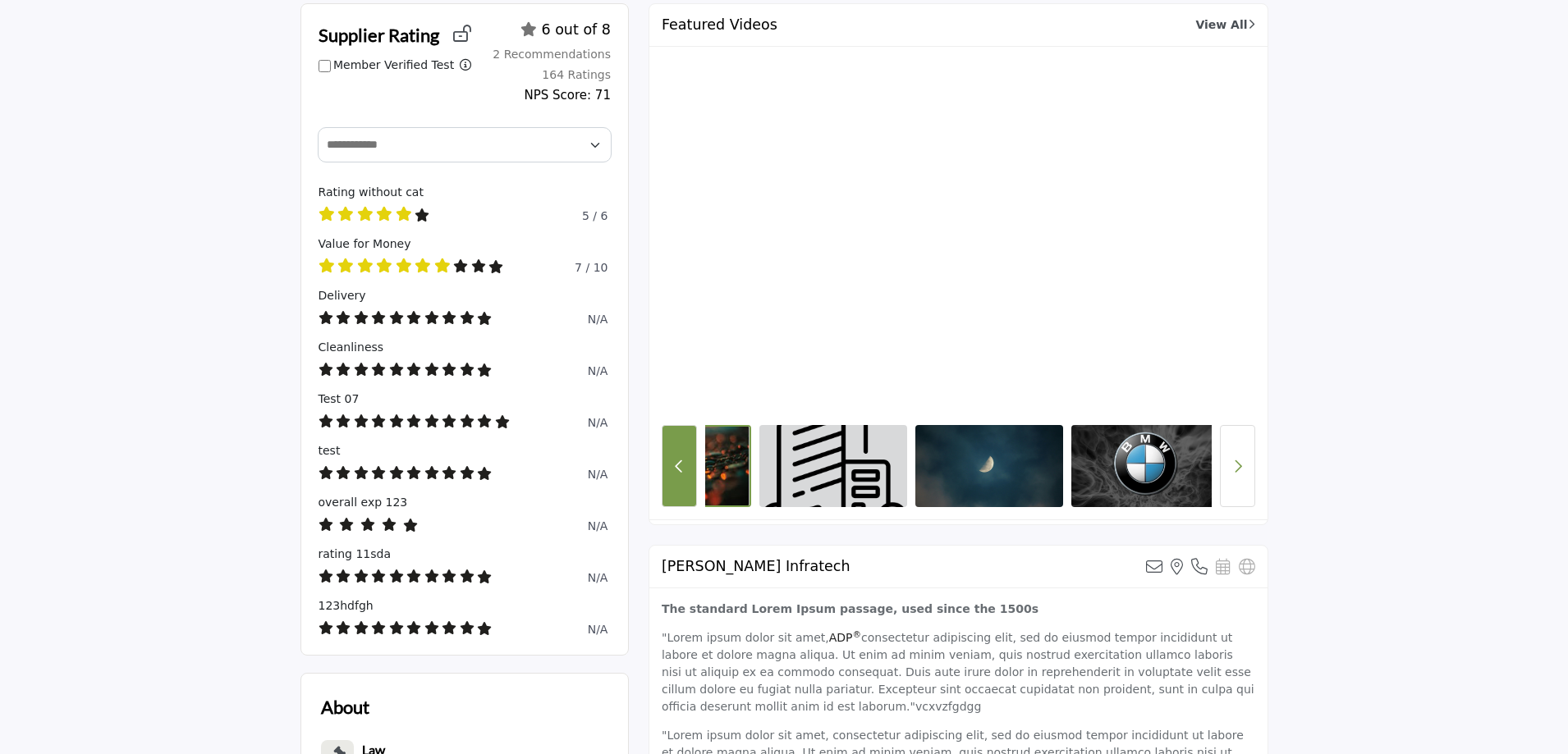
click at [668, 477] on button "Previous Button" at bounding box center [679, 466] width 35 height 82
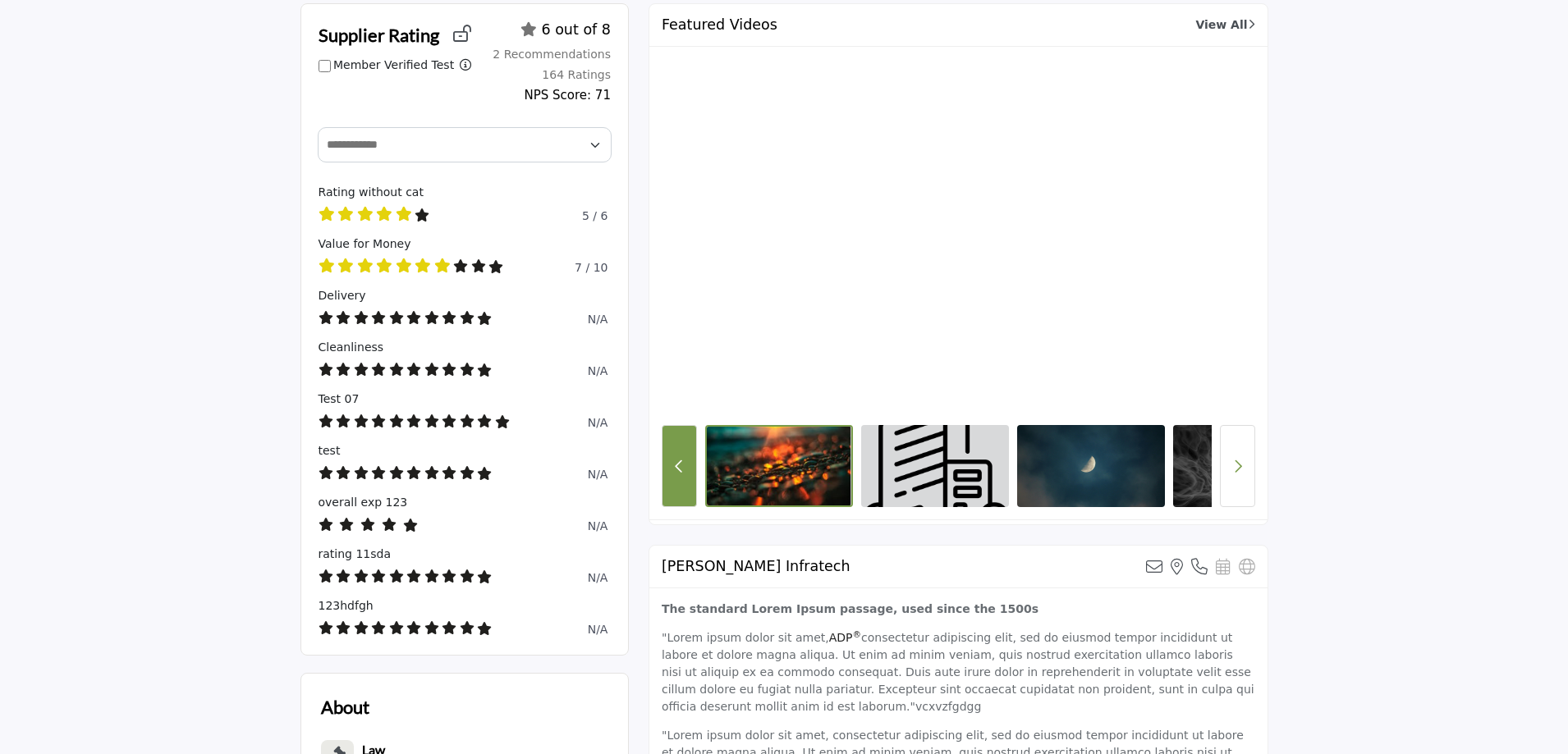
click at [665, 457] on button "Previous Button" at bounding box center [679, 466] width 35 height 82
click at [666, 457] on button "Previous Button" at bounding box center [679, 466] width 35 height 82
click at [1237, 483] on button "Next button" at bounding box center [1237, 466] width 35 height 82
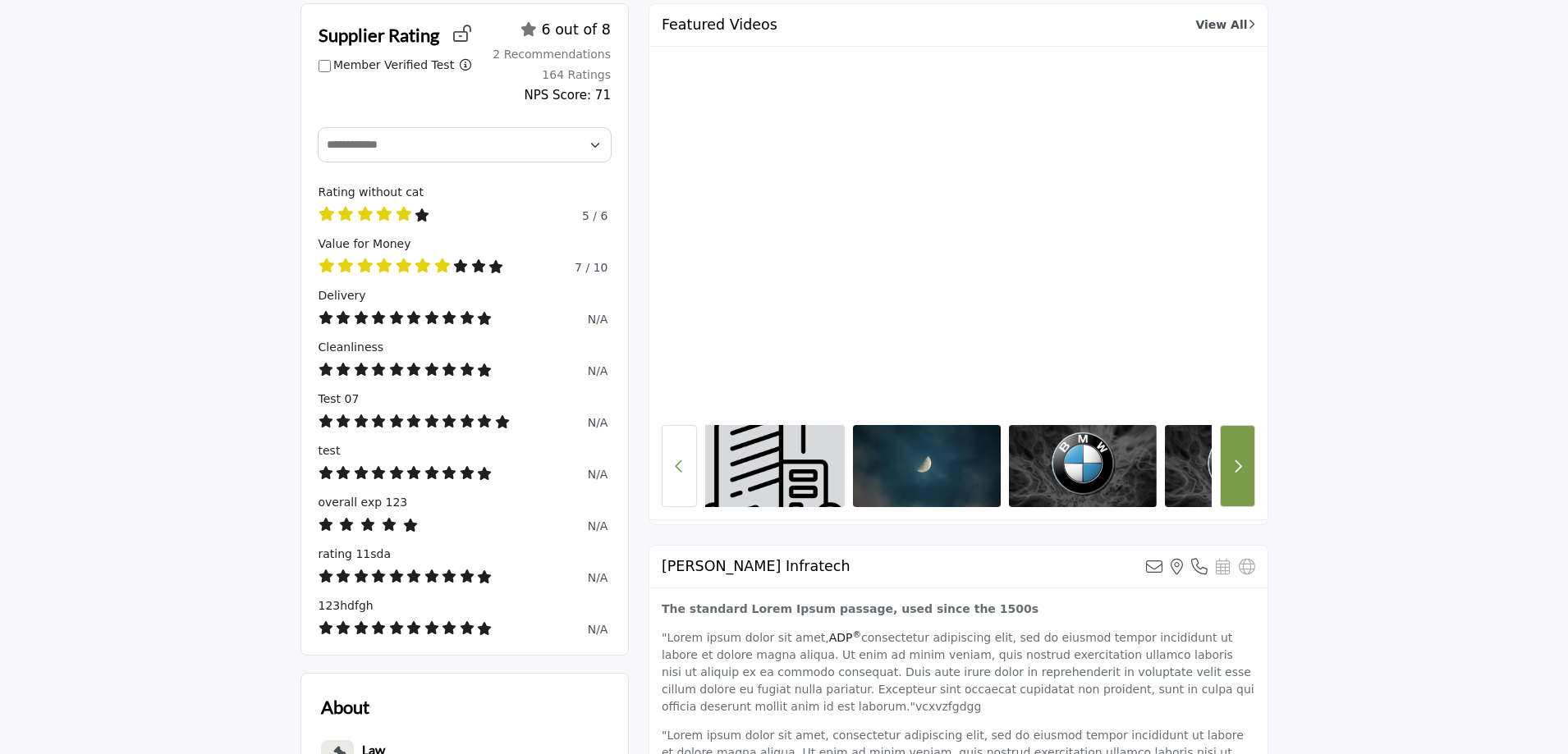
click at [1237, 483] on button "Next button" at bounding box center [1237, 466] width 35 height 82
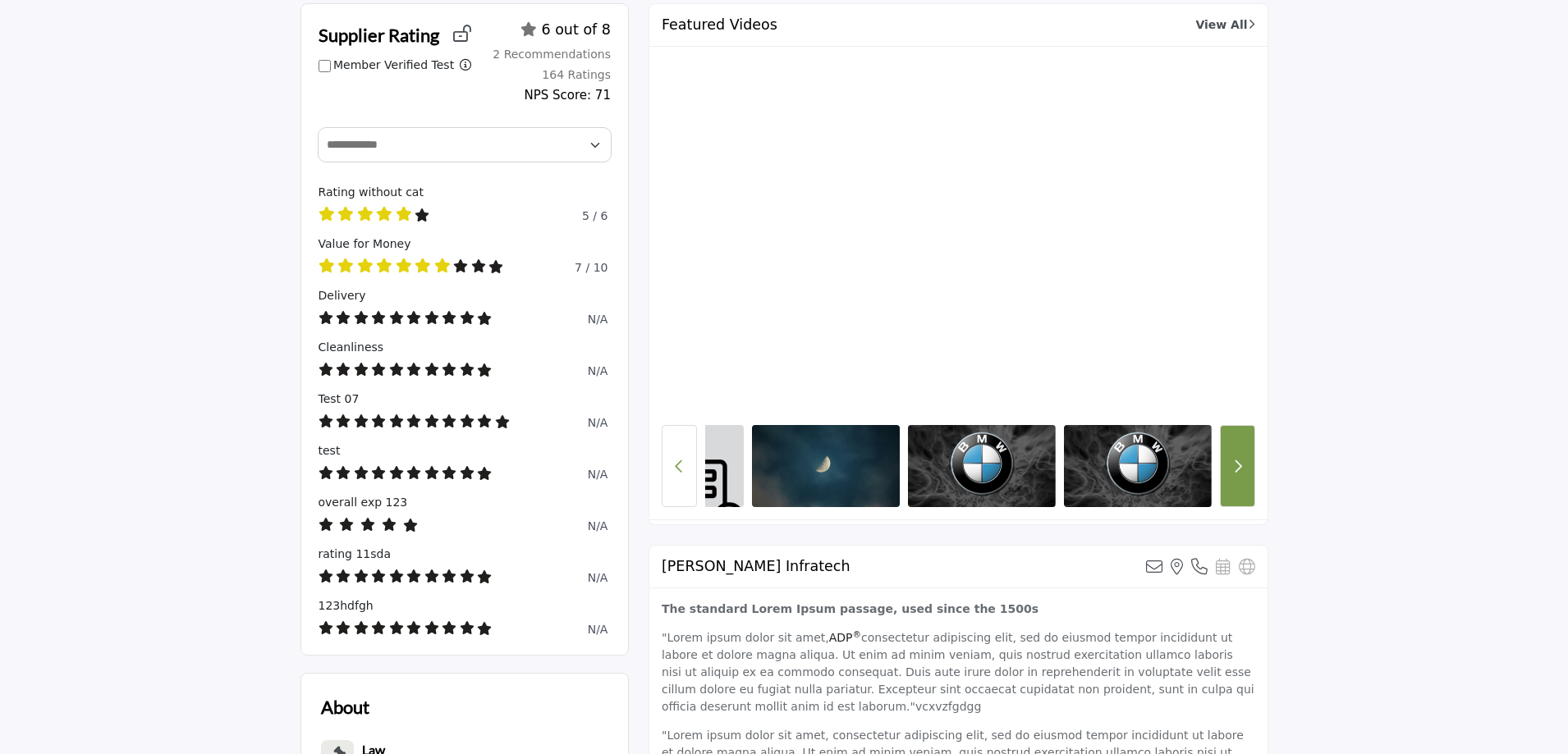
click at [1237, 483] on button "Next button" at bounding box center [1237, 466] width 35 height 82
click at [1238, 484] on button "Next button" at bounding box center [1237, 466] width 35 height 82
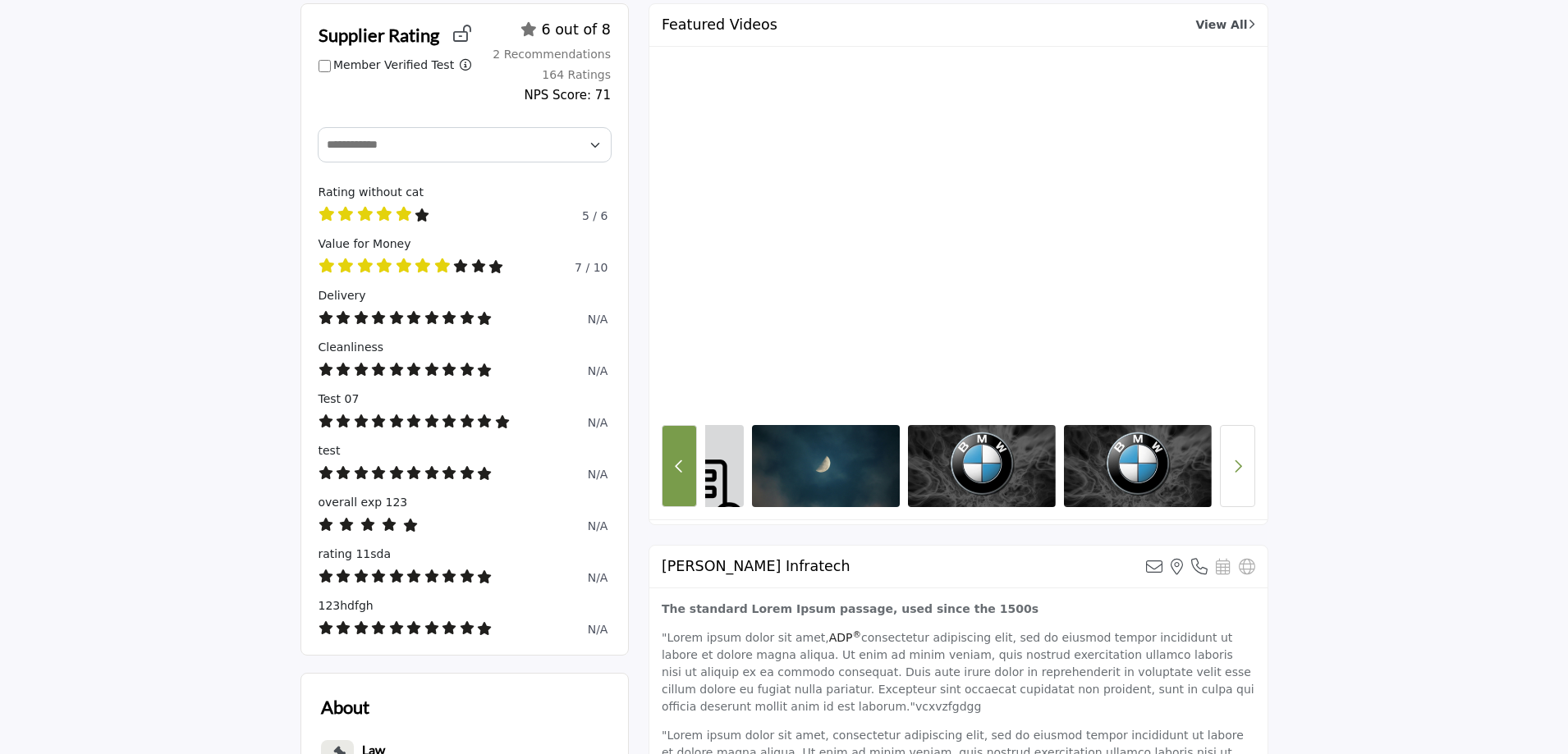
click at [690, 465] on button "Previous Button" at bounding box center [679, 466] width 35 height 82
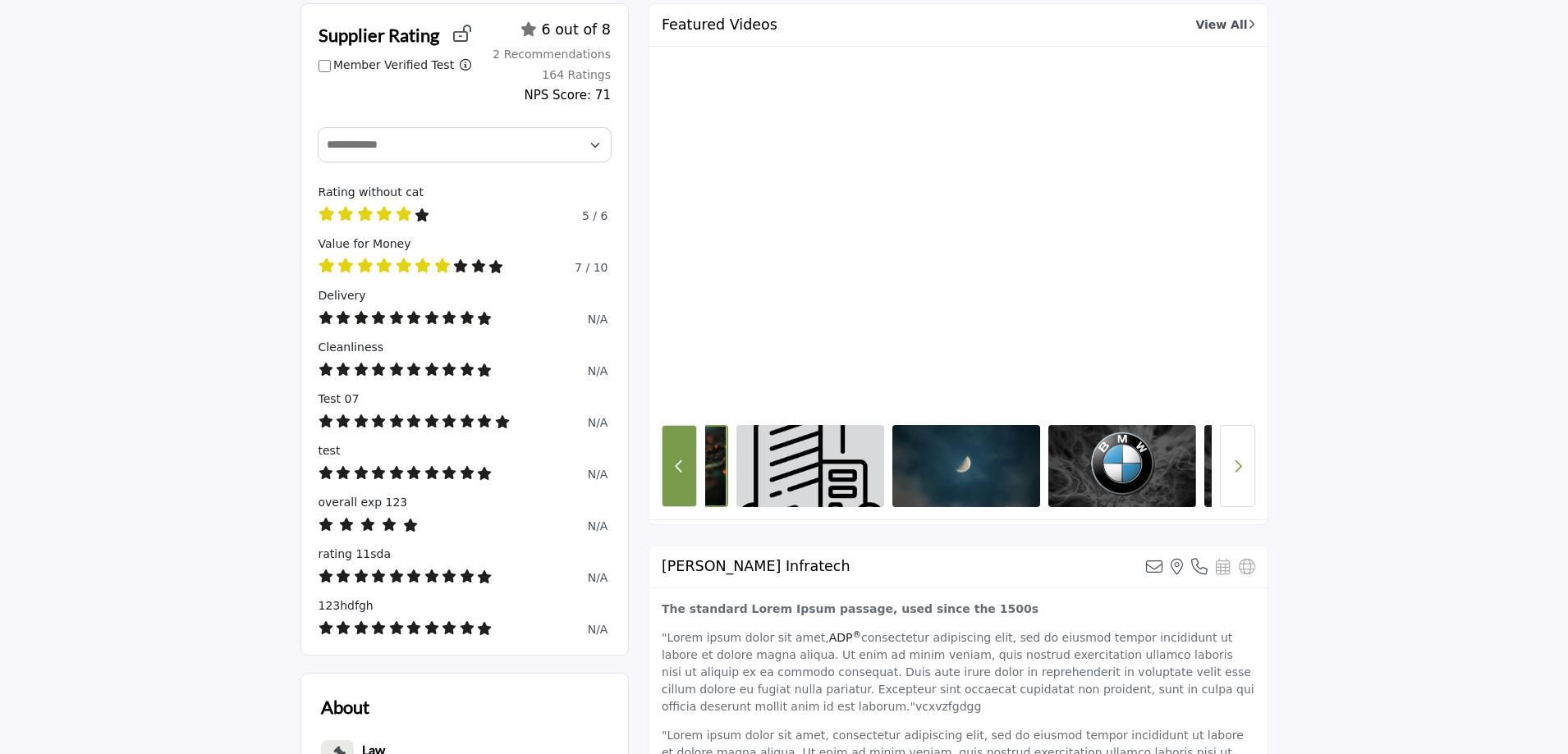
scroll to position [0, 102]
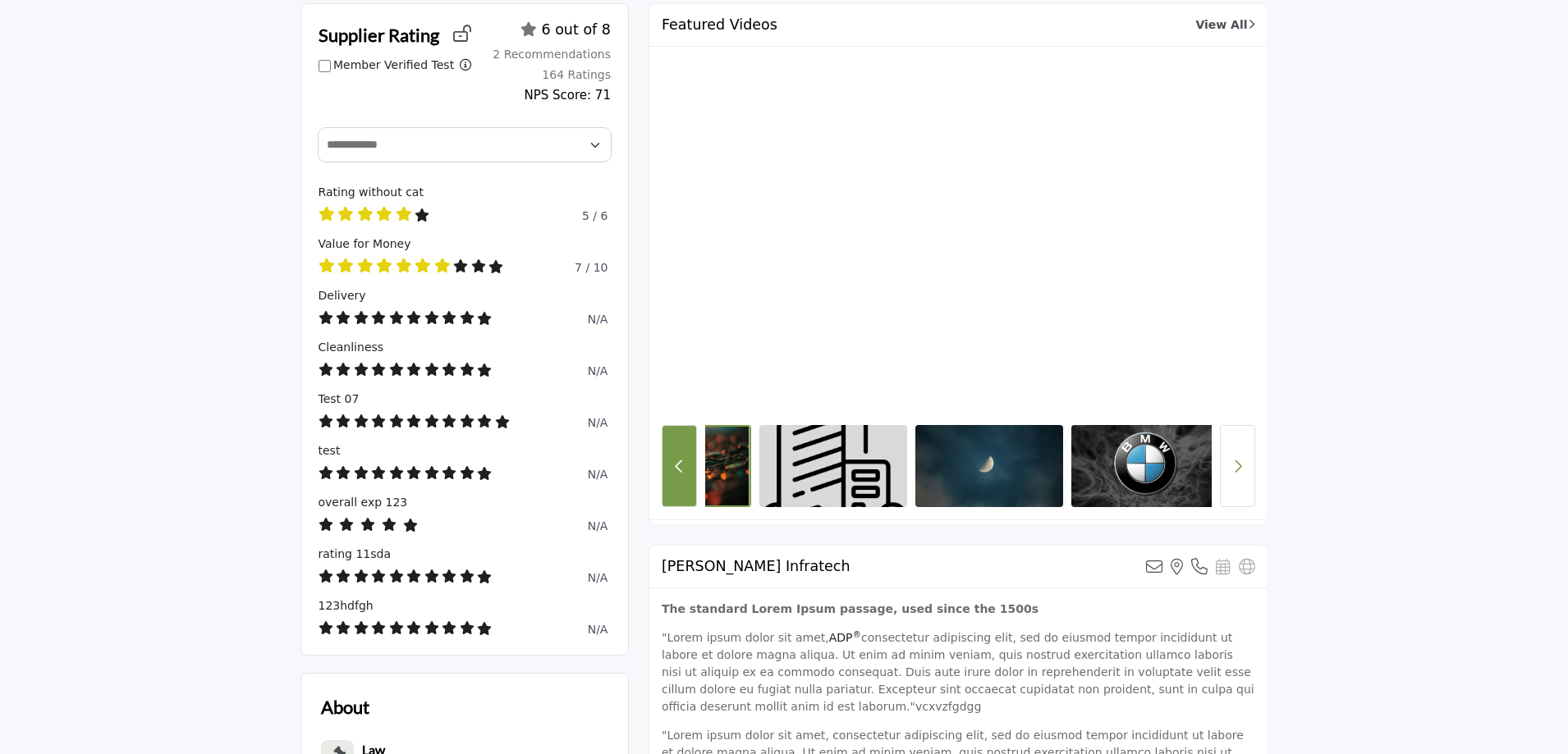
click at [690, 465] on button "Previous Button" at bounding box center [679, 466] width 35 height 82
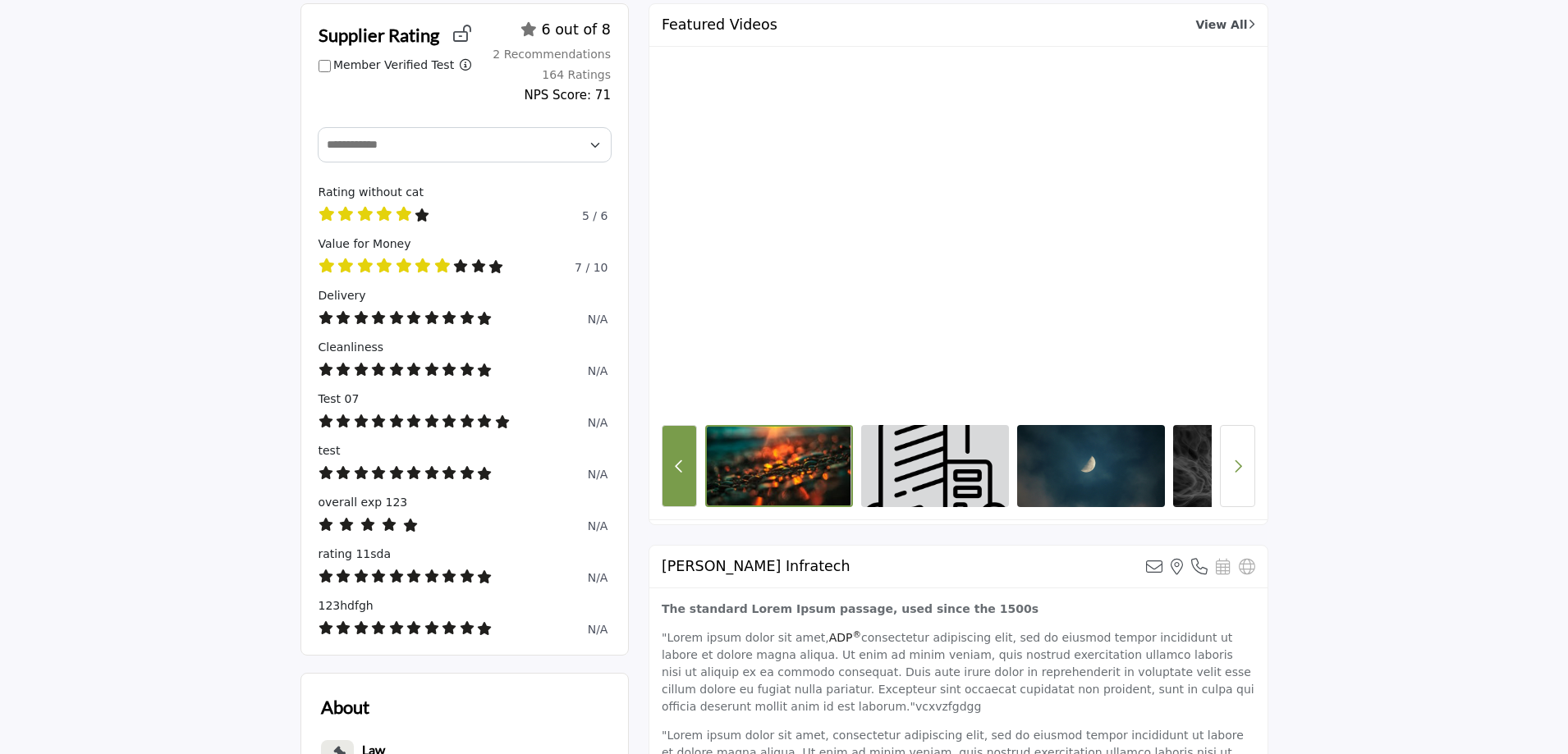
click at [678, 461] on icon "Previous Button" at bounding box center [679, 466] width 9 height 15
click at [1234, 470] on icon "Next button" at bounding box center [1237, 466] width 9 height 15
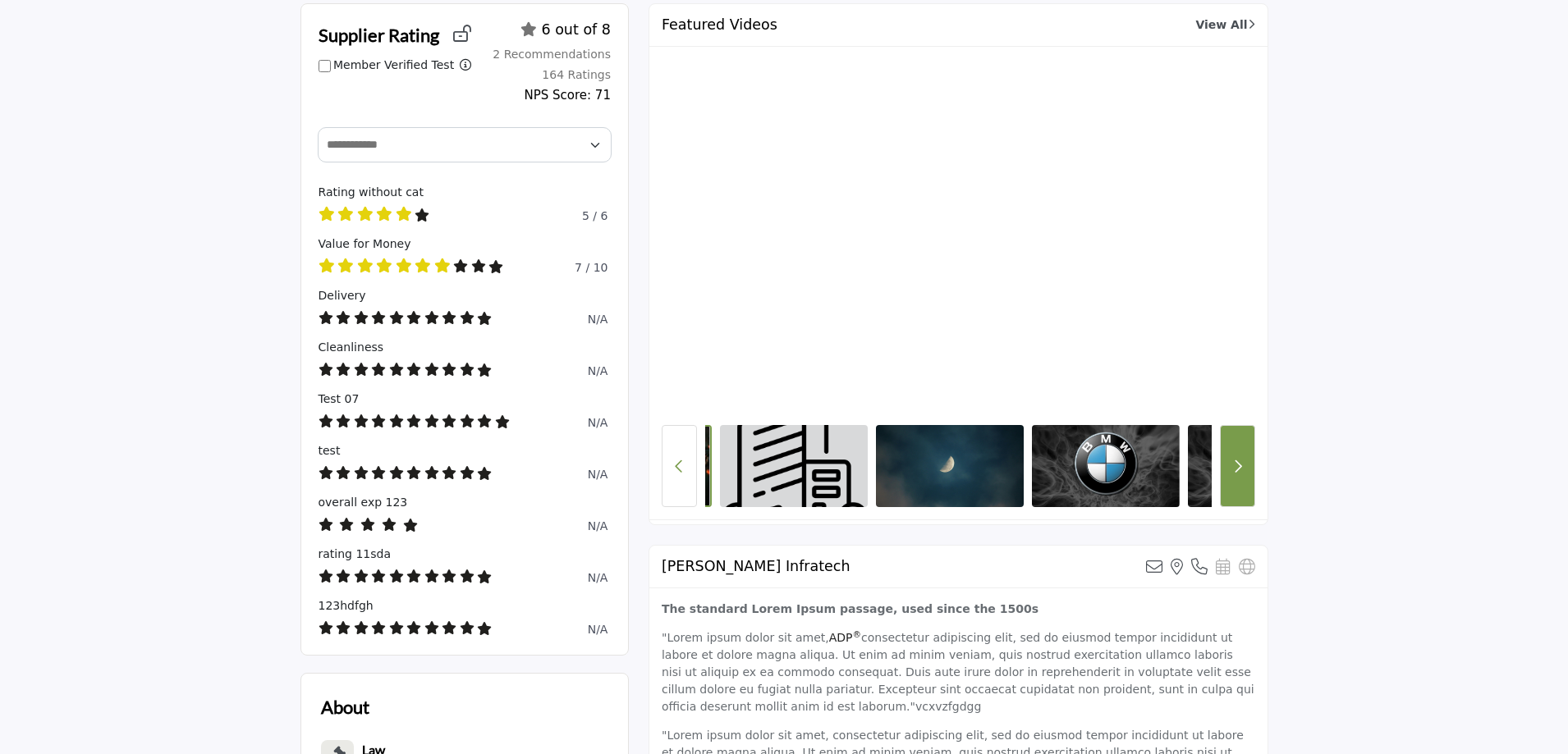
scroll to position [0, 164]
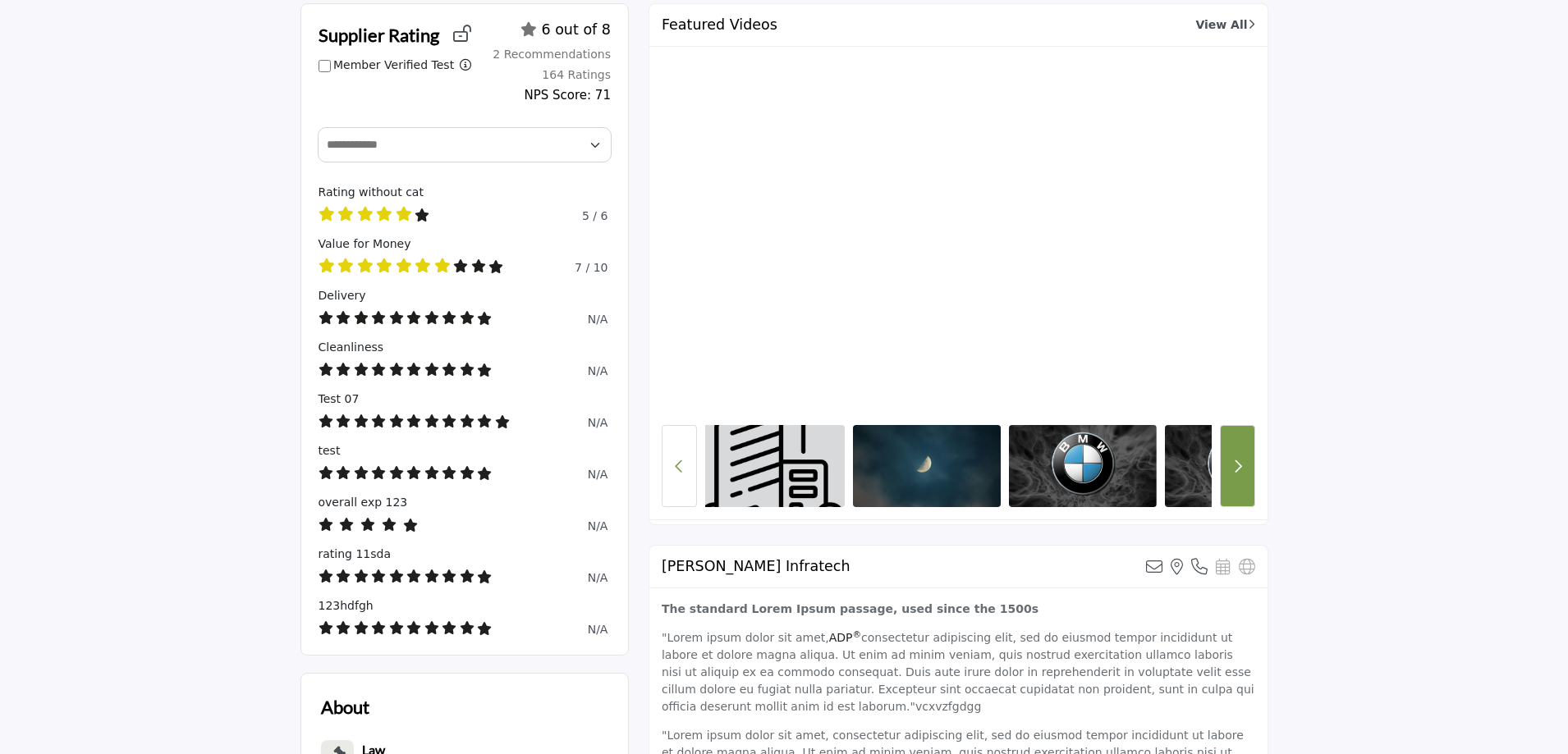
click at [1230, 462] on button "Next button" at bounding box center [1237, 466] width 35 height 82
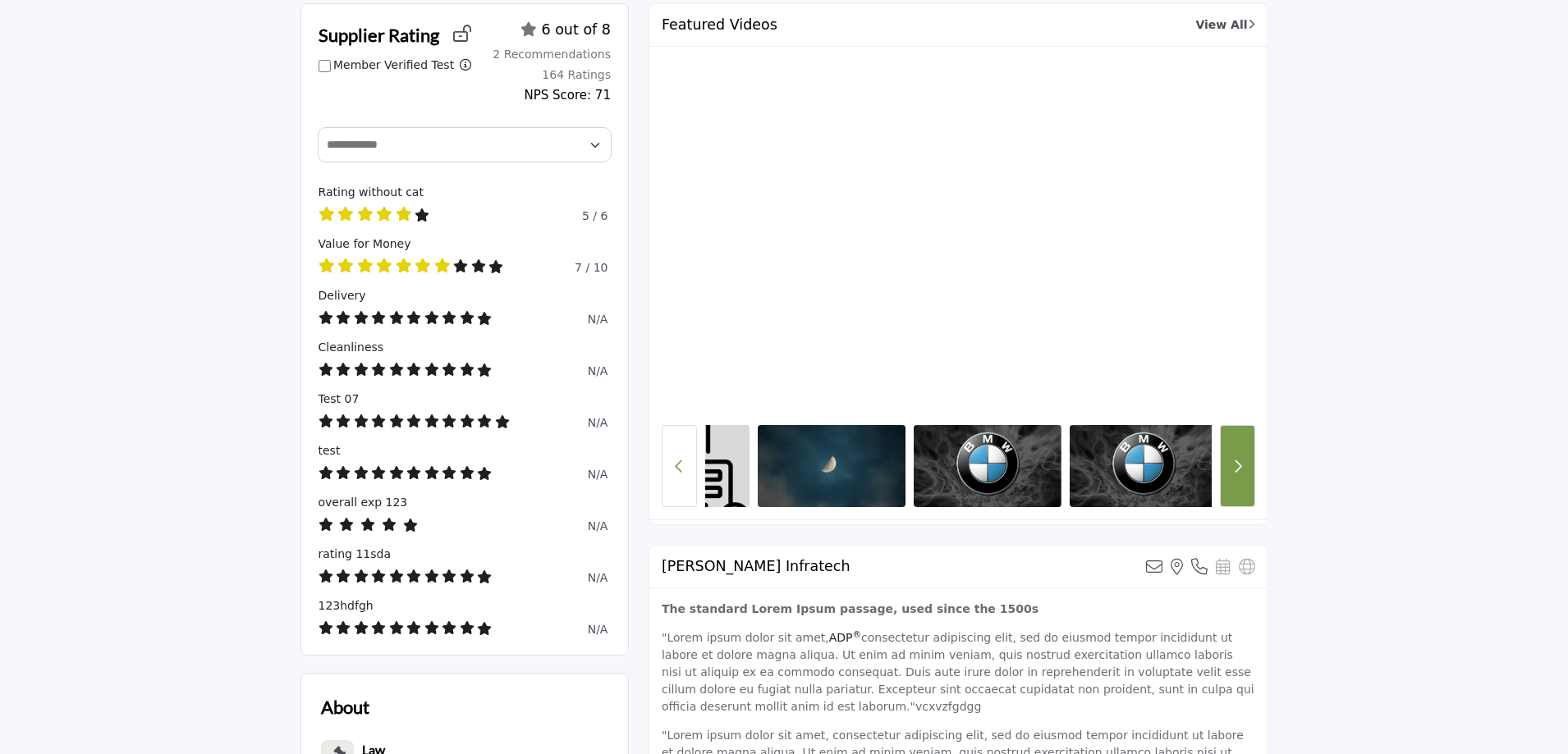
scroll to position [0, 266]
click at [1230, 462] on button "Next button" at bounding box center [1237, 466] width 35 height 82
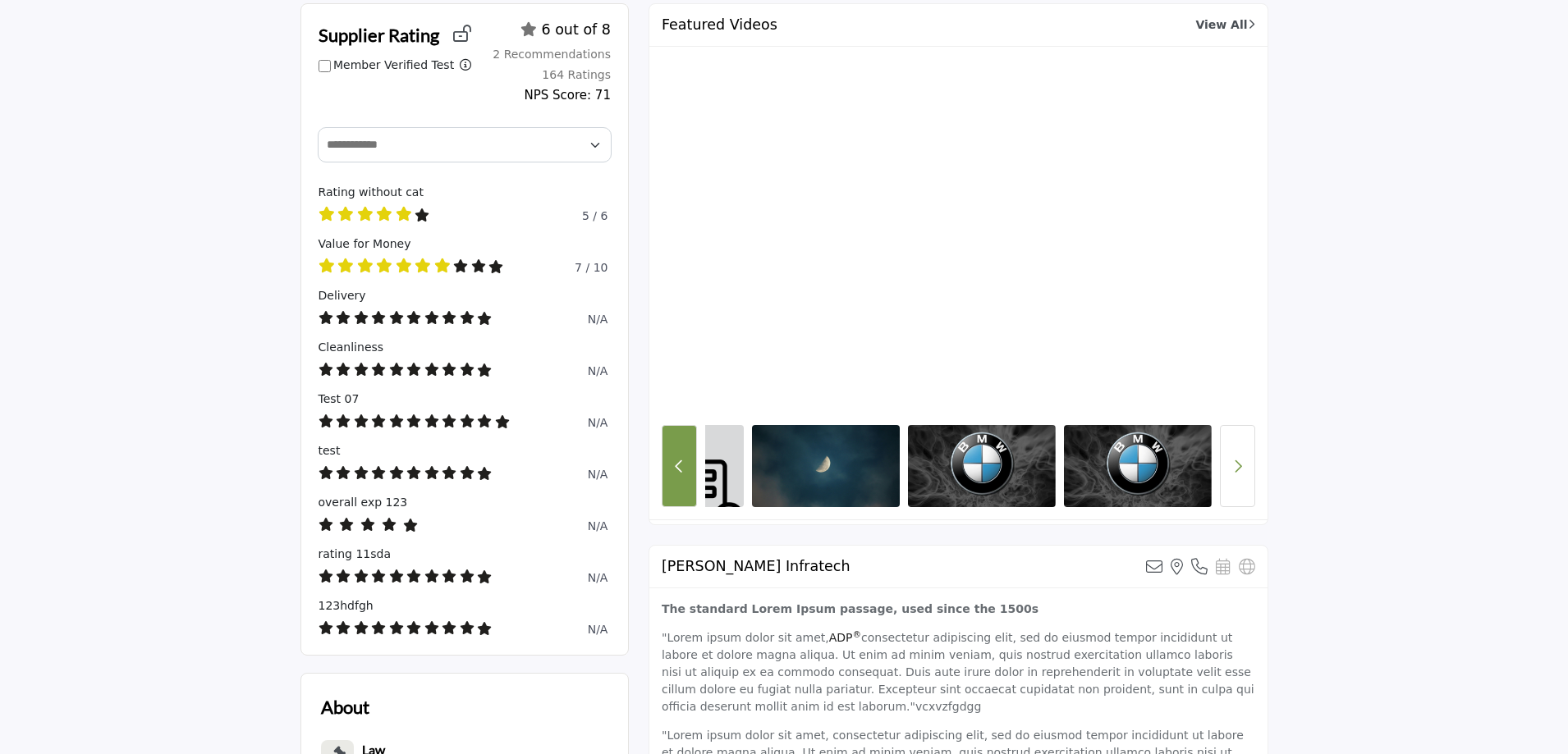
click at [685, 481] on button "Previous Button" at bounding box center [679, 466] width 35 height 82
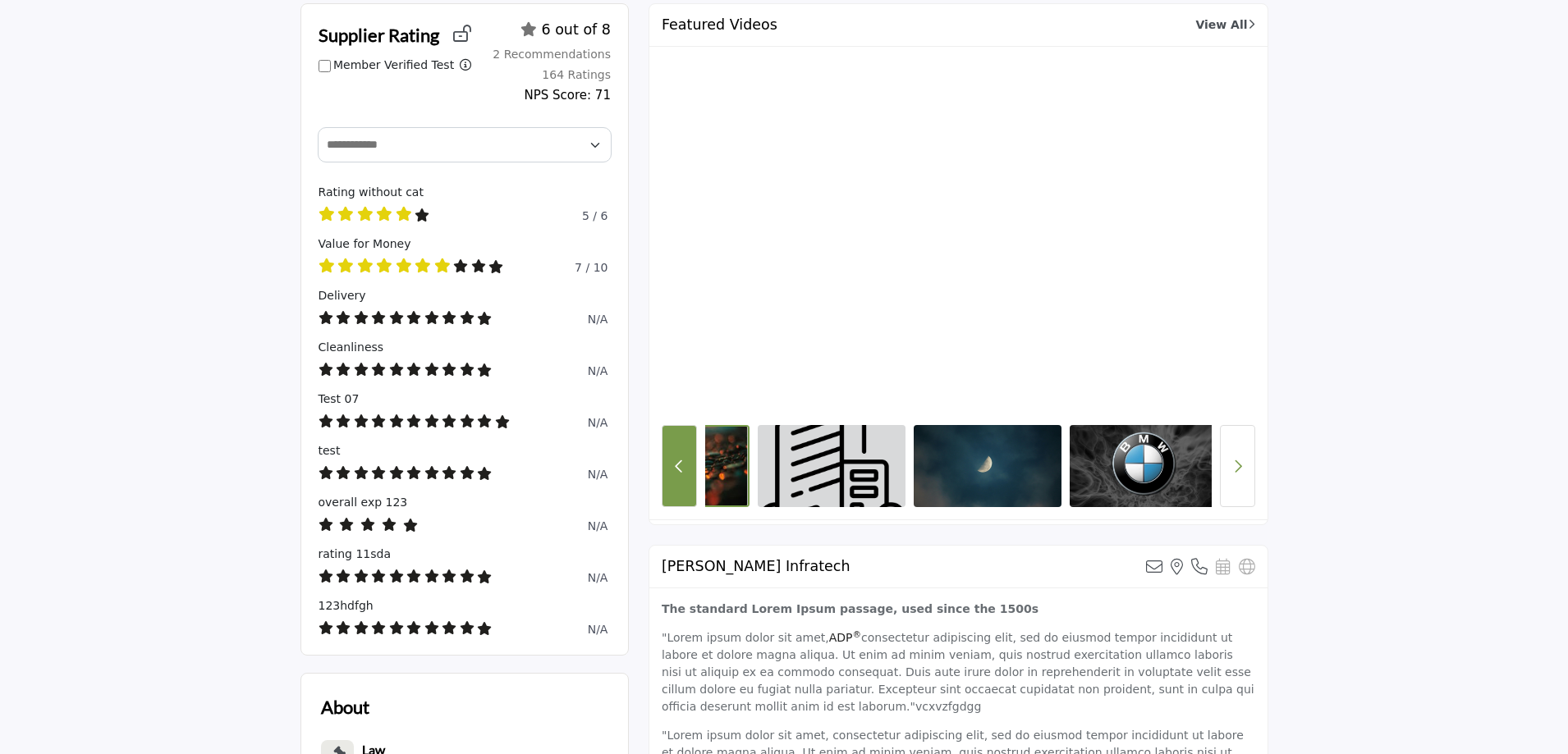
scroll to position [0, 102]
click at [685, 481] on button "Previous Button" at bounding box center [679, 466] width 35 height 82
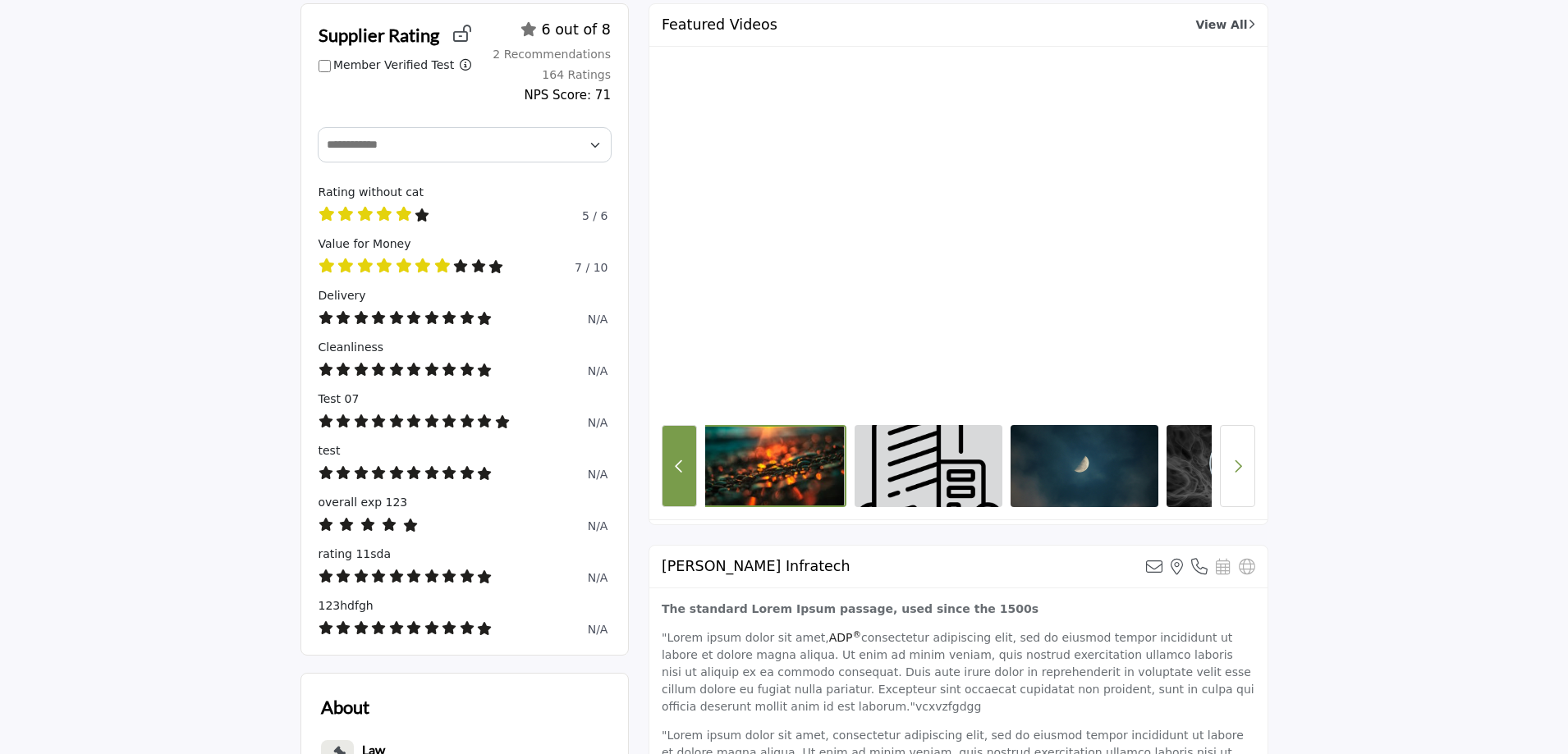
scroll to position [0, 0]
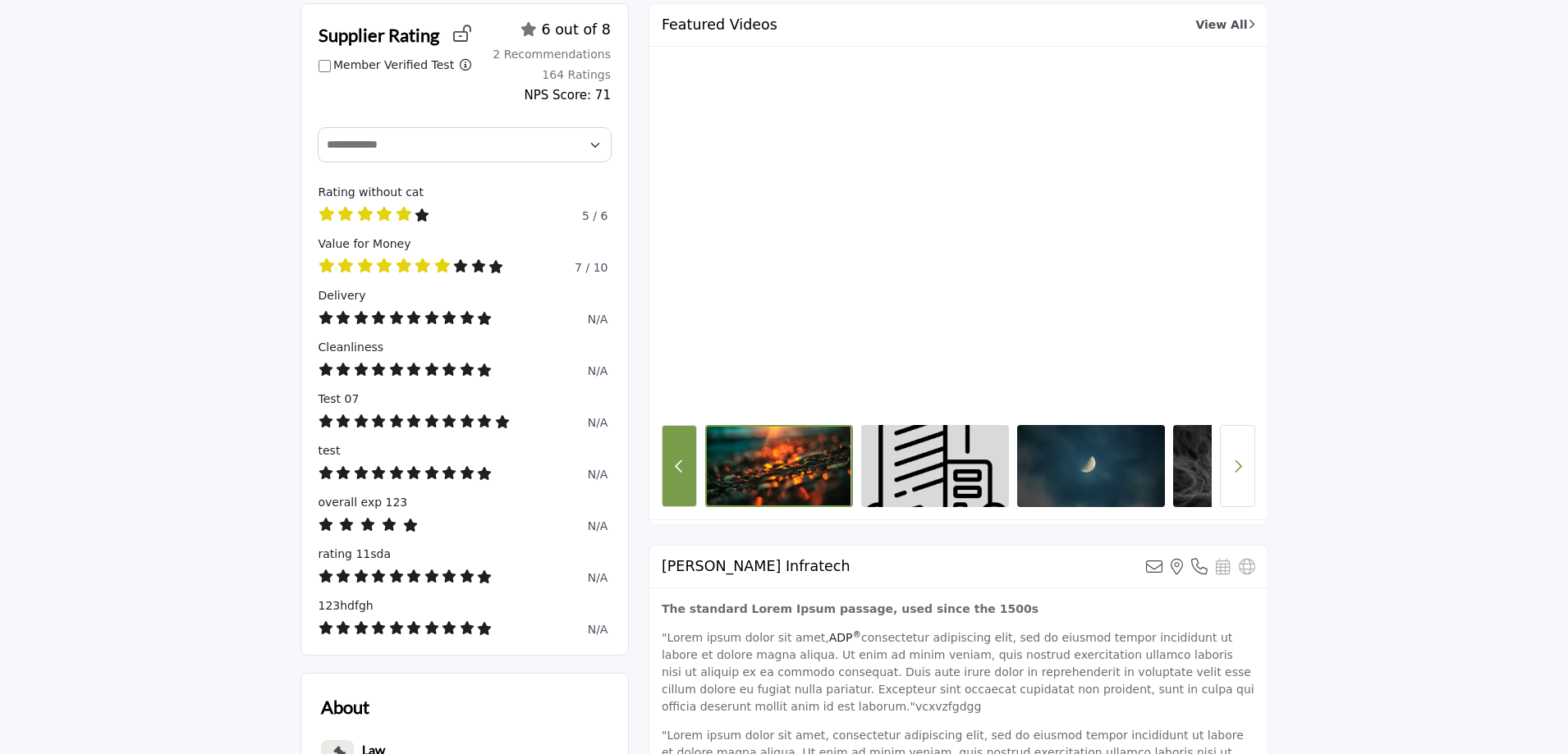
click at [685, 481] on button "Previous Button" at bounding box center [679, 466] width 35 height 82
click at [1230, 460] on button "Next button" at bounding box center [1237, 466] width 35 height 82
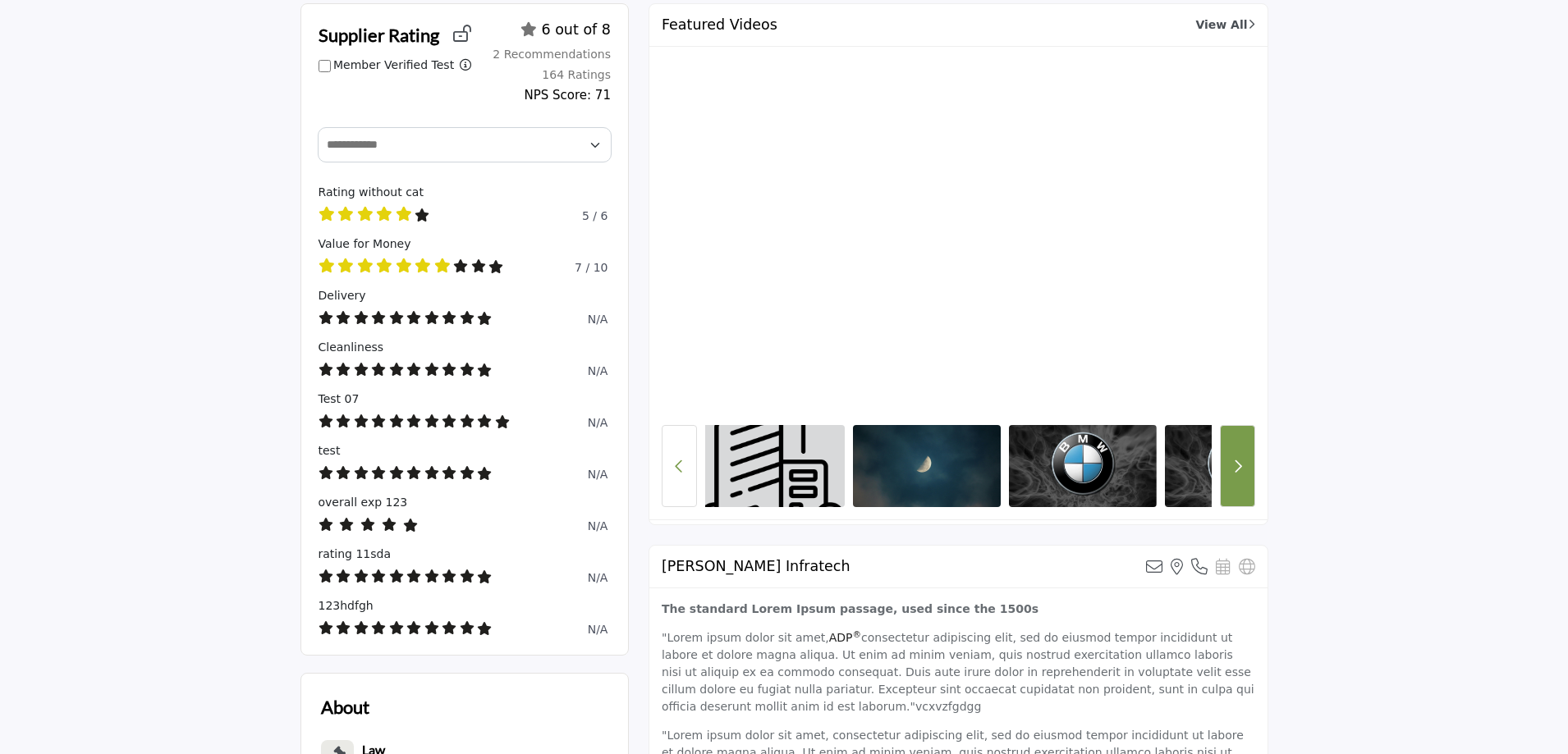
click at [1230, 460] on button "Next button" at bounding box center [1237, 466] width 35 height 82
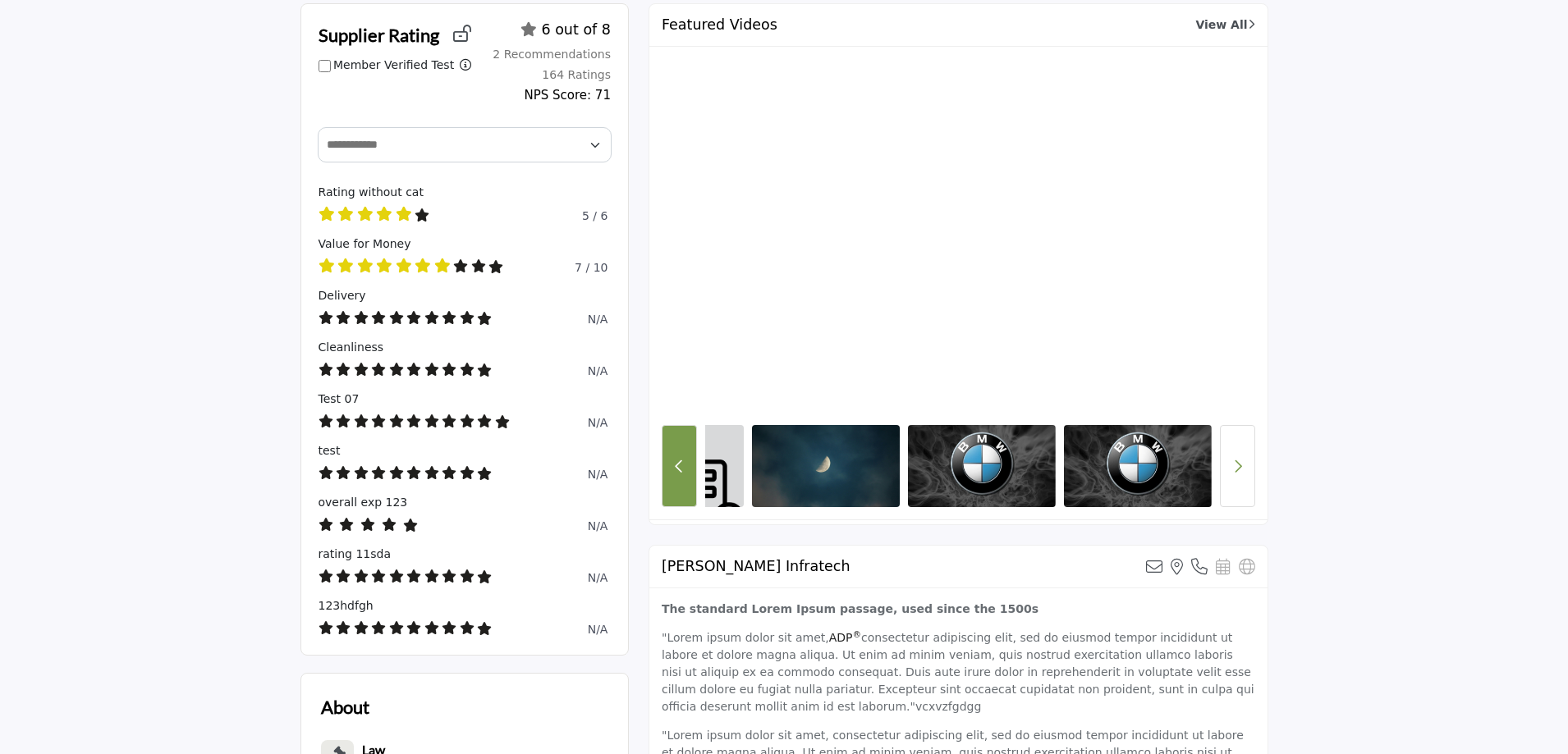
click at [685, 457] on button "Previous Button" at bounding box center [679, 466] width 35 height 82
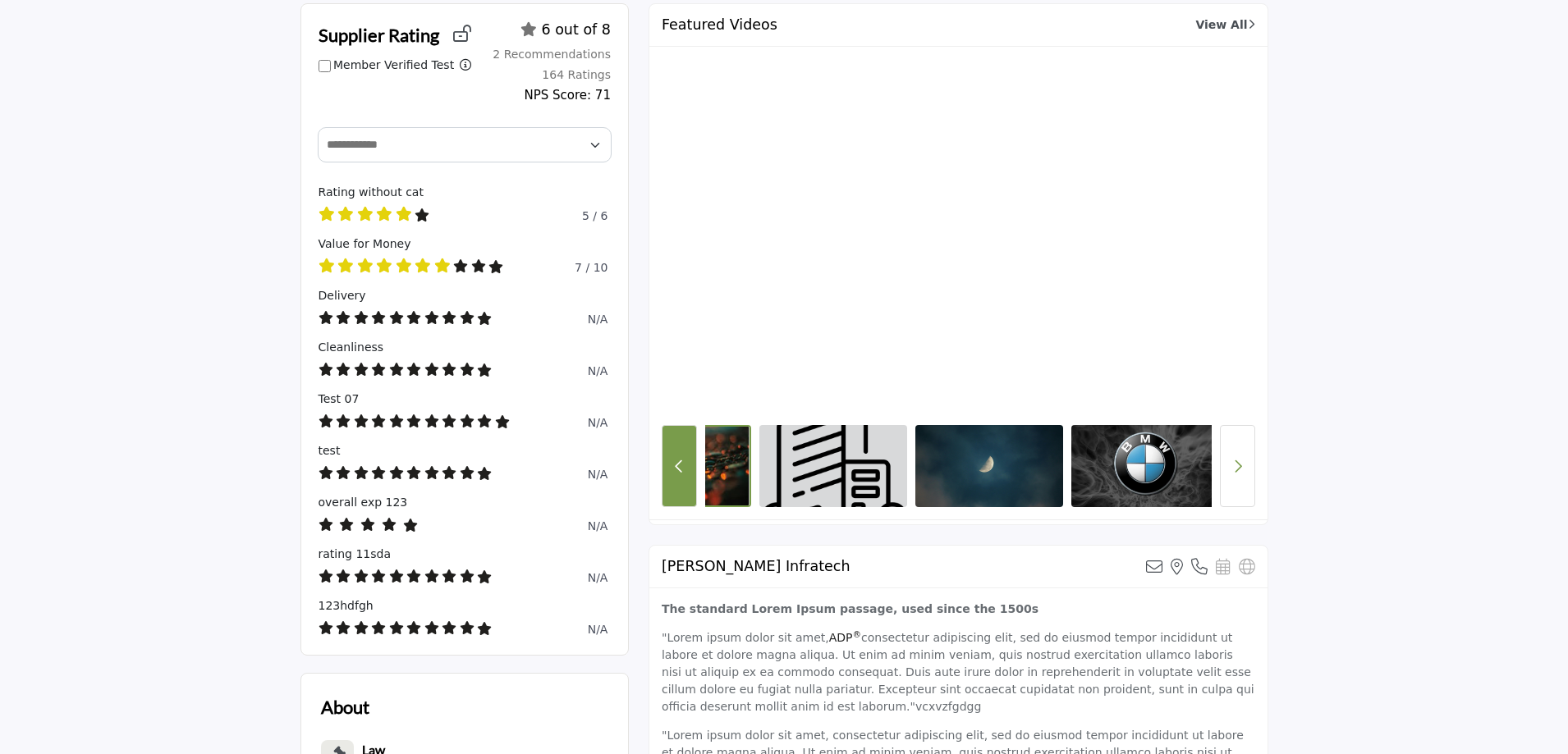
click at [685, 457] on button "Previous Button" at bounding box center [679, 466] width 35 height 82
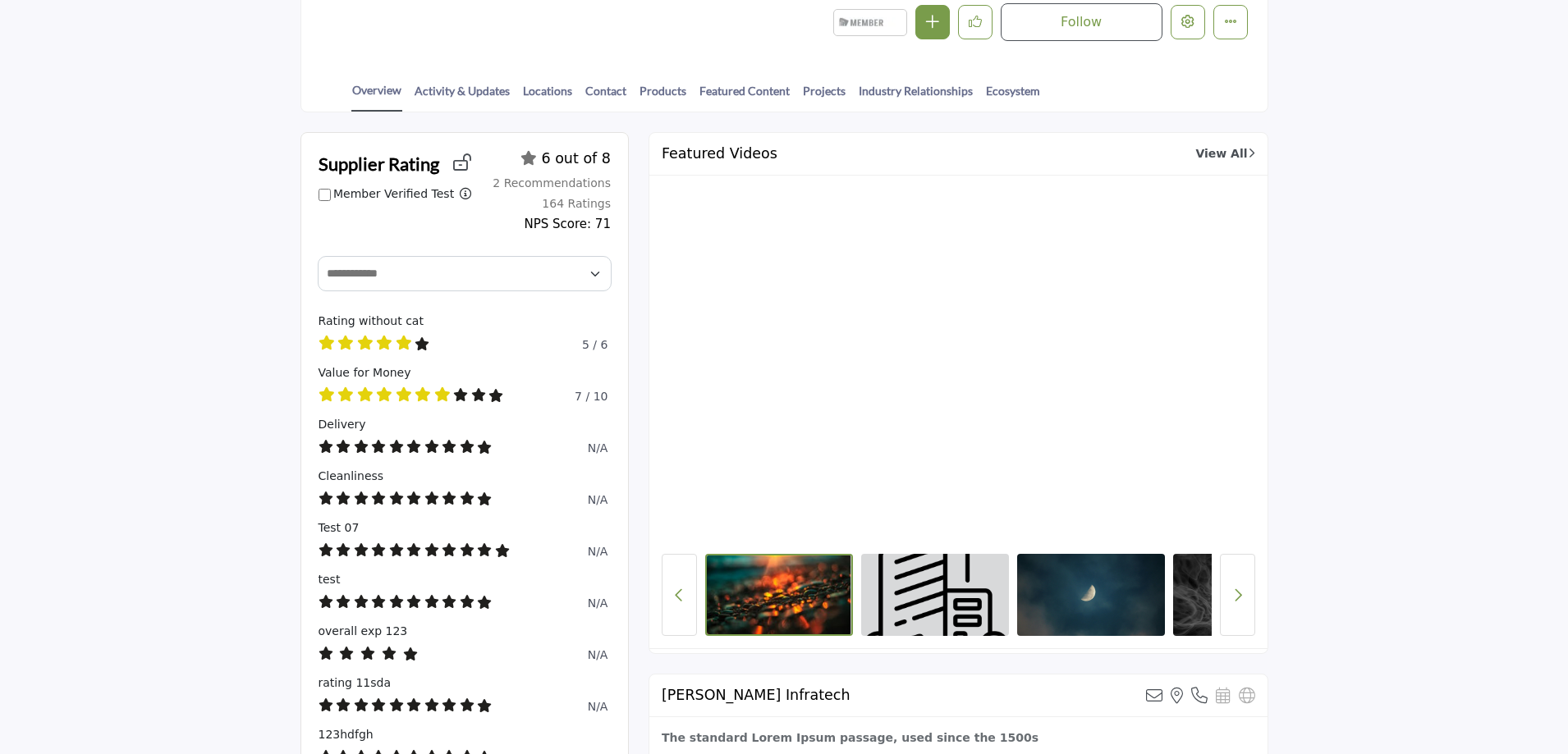
scroll to position [0, 0]
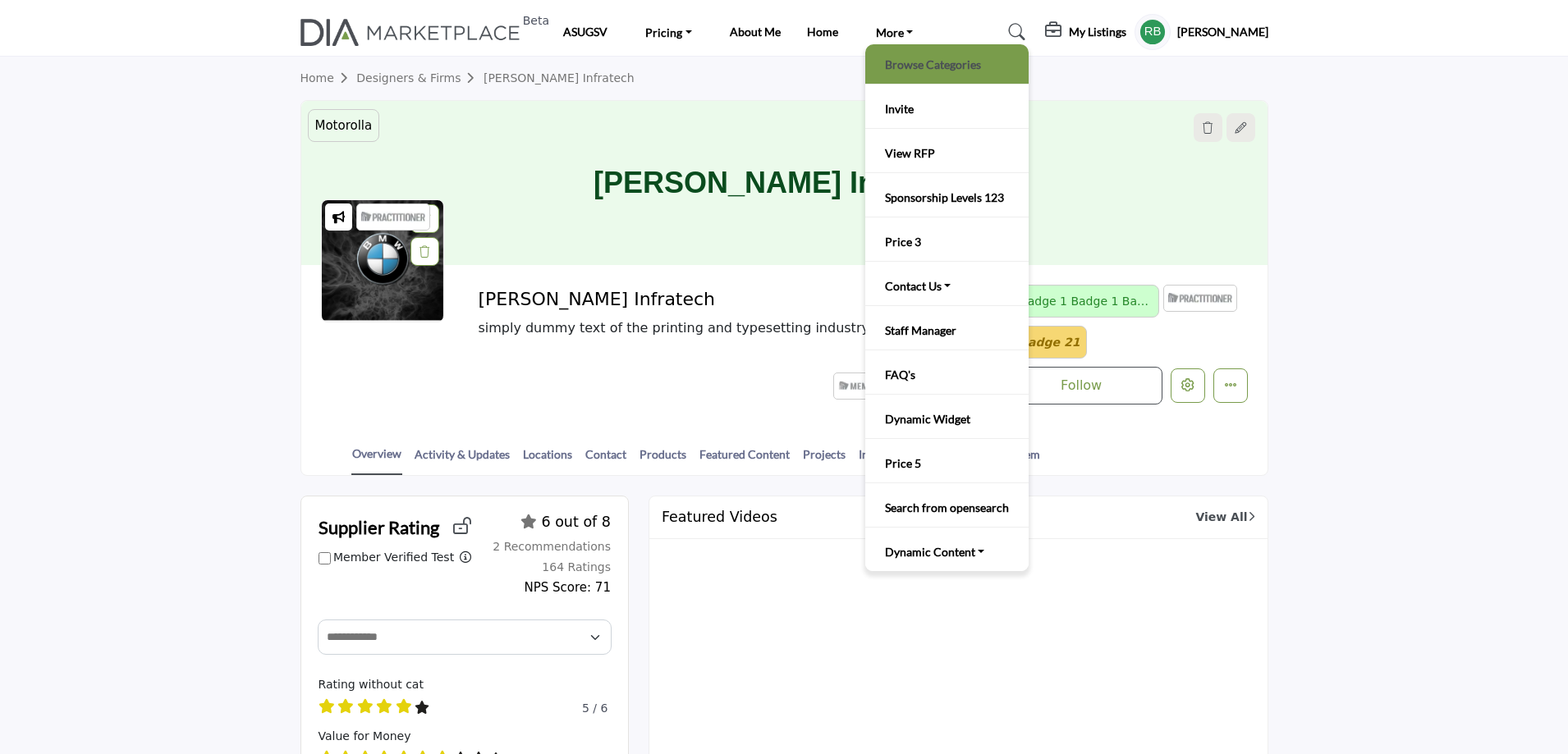
click at [905, 54] on link "Browse Categories" at bounding box center [947, 64] width 147 height 23
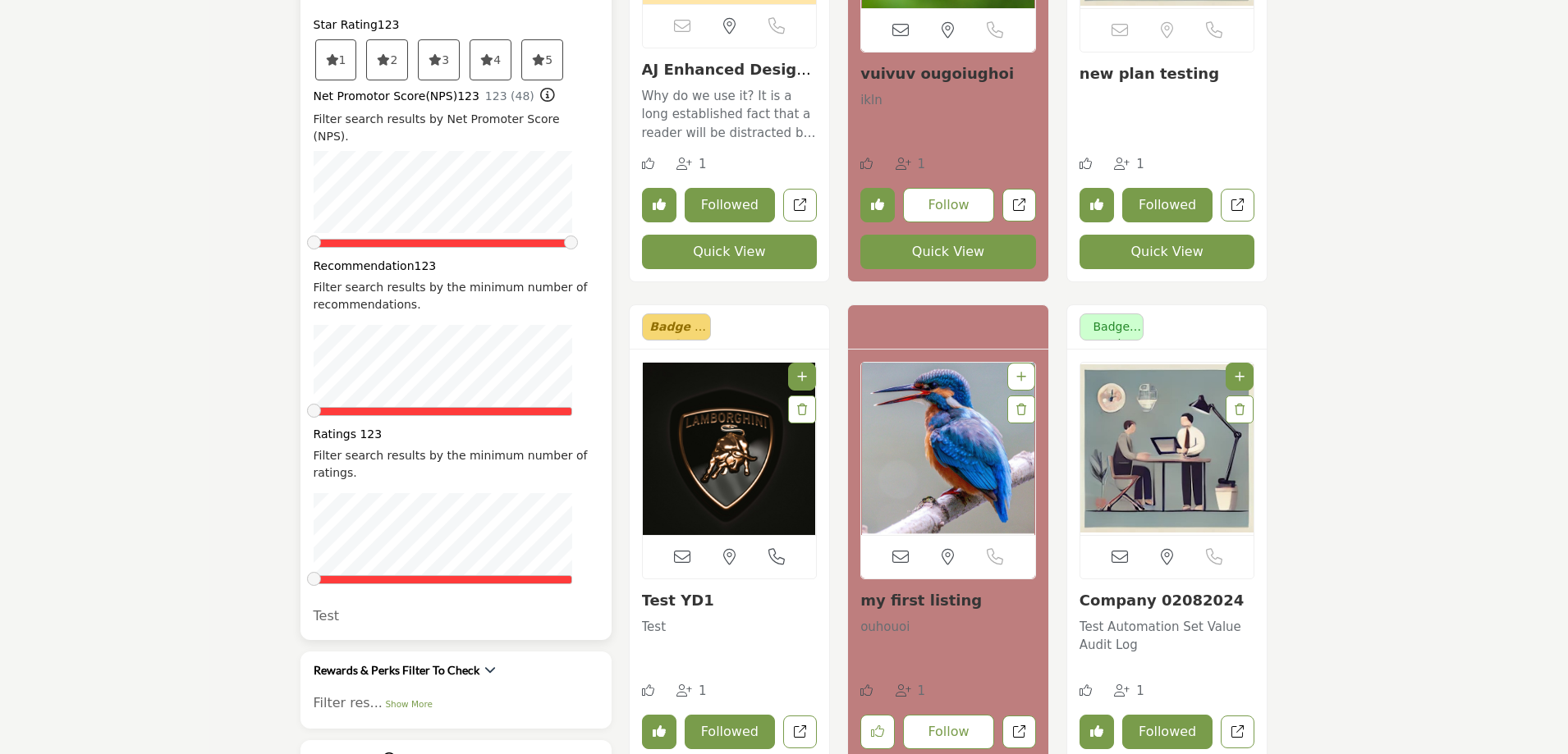
scroll to position [1477, 0]
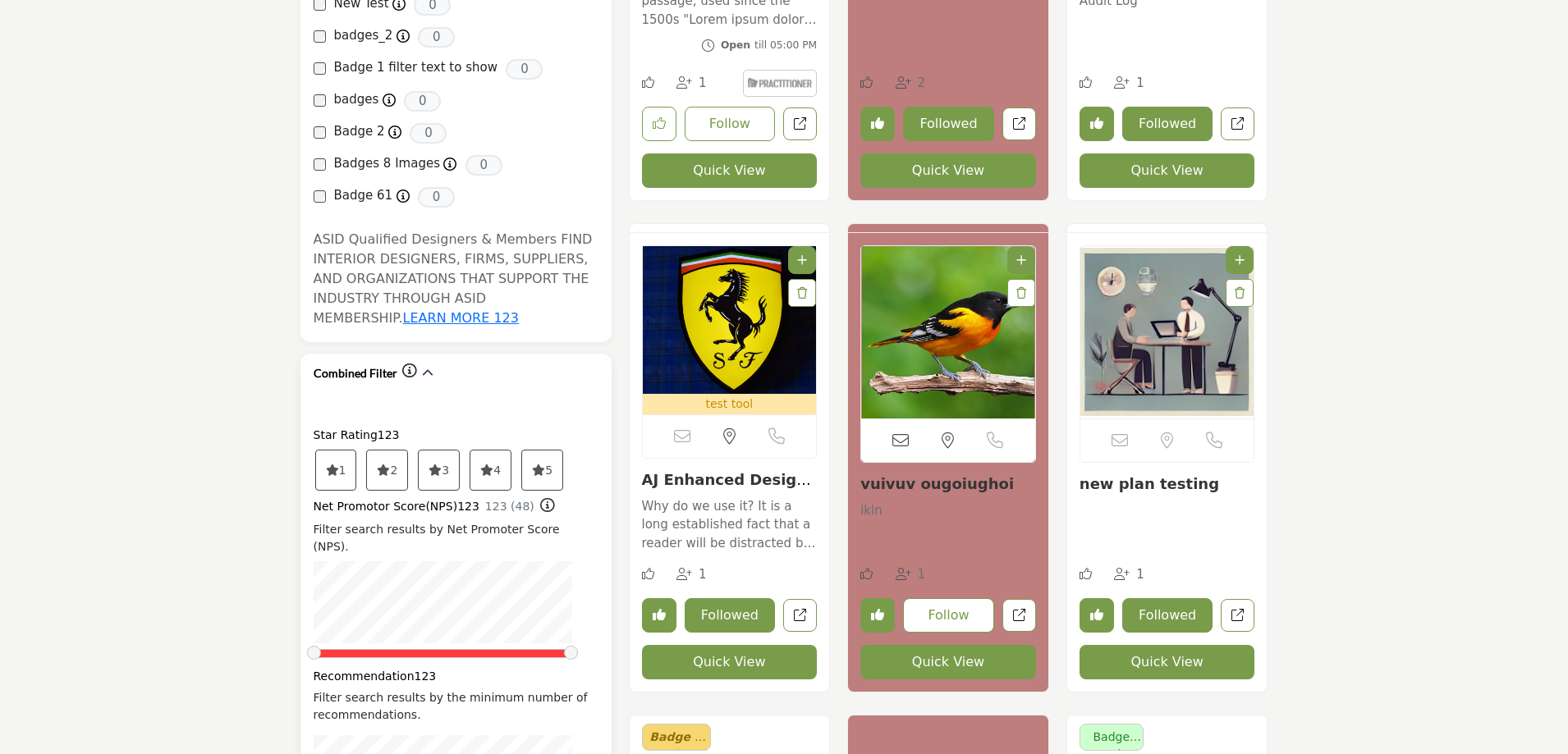
click at [580, 448] on div "1 2 3" at bounding box center [456, 470] width 285 height 44
click at [357, 450] on span "5" at bounding box center [336, 470] width 40 height 39
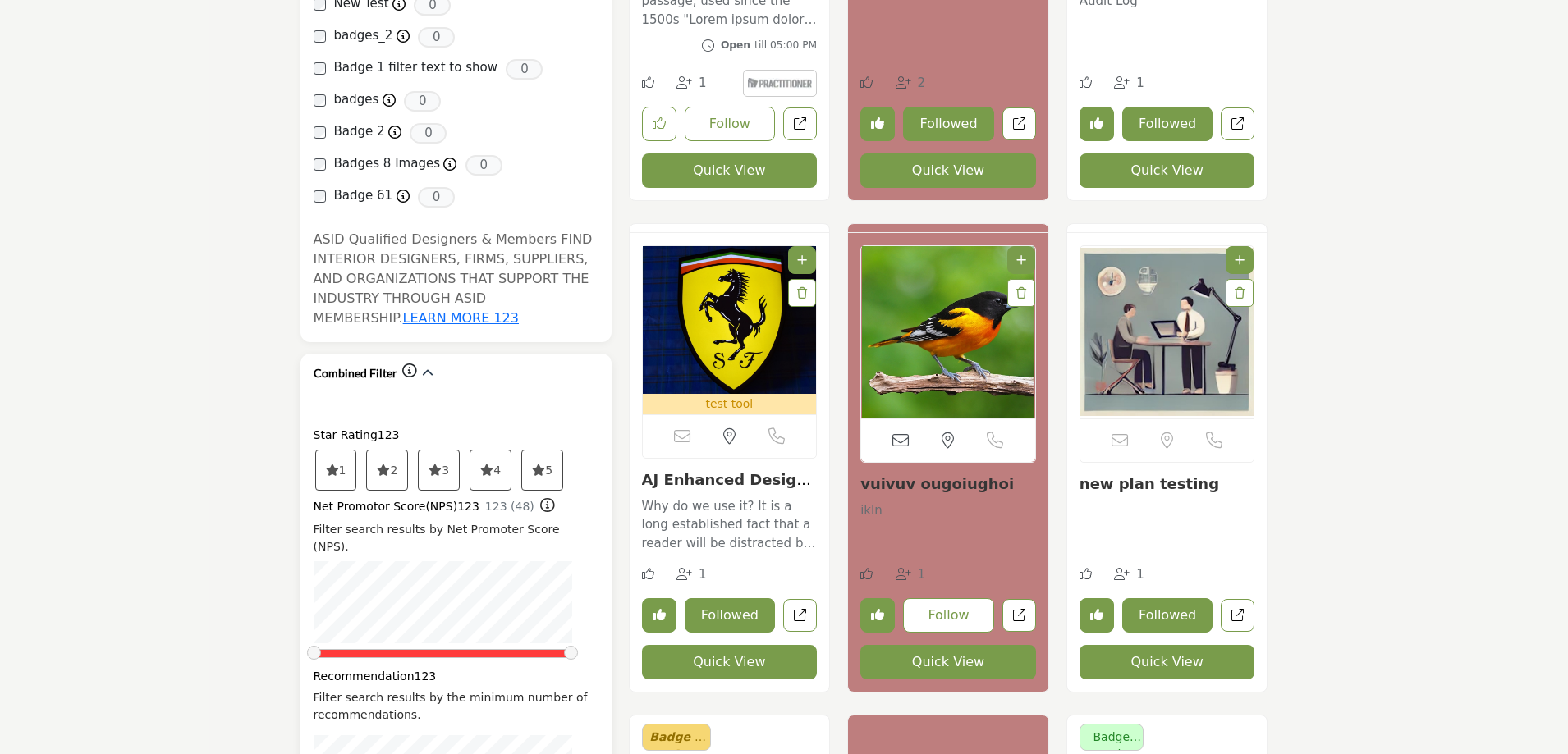
click at [563, 449] on div "5" at bounding box center [542, 470] width 42 height 41
click at [339, 464] on icon at bounding box center [333, 470] width 13 height 11
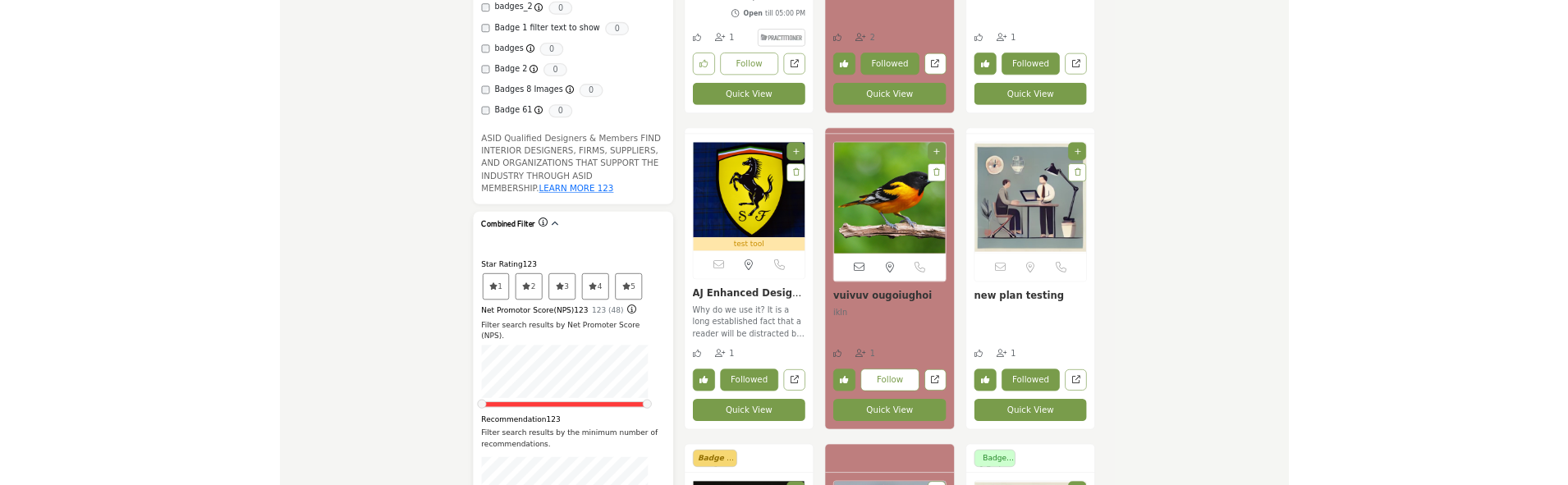
scroll to position [1725, 0]
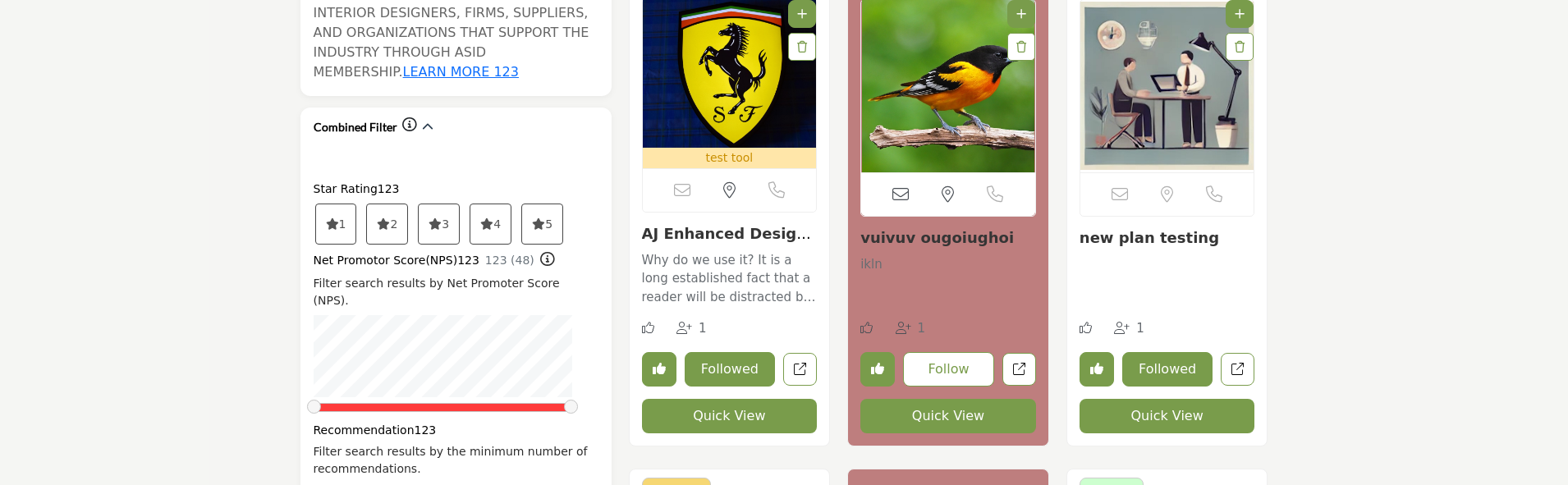
click at [1057, 287] on div "View email address of this listing Like 1 Quick View" at bounding box center [948, 219] width 219 height 486
